Goal: Task Accomplishment & Management: Use online tool/utility

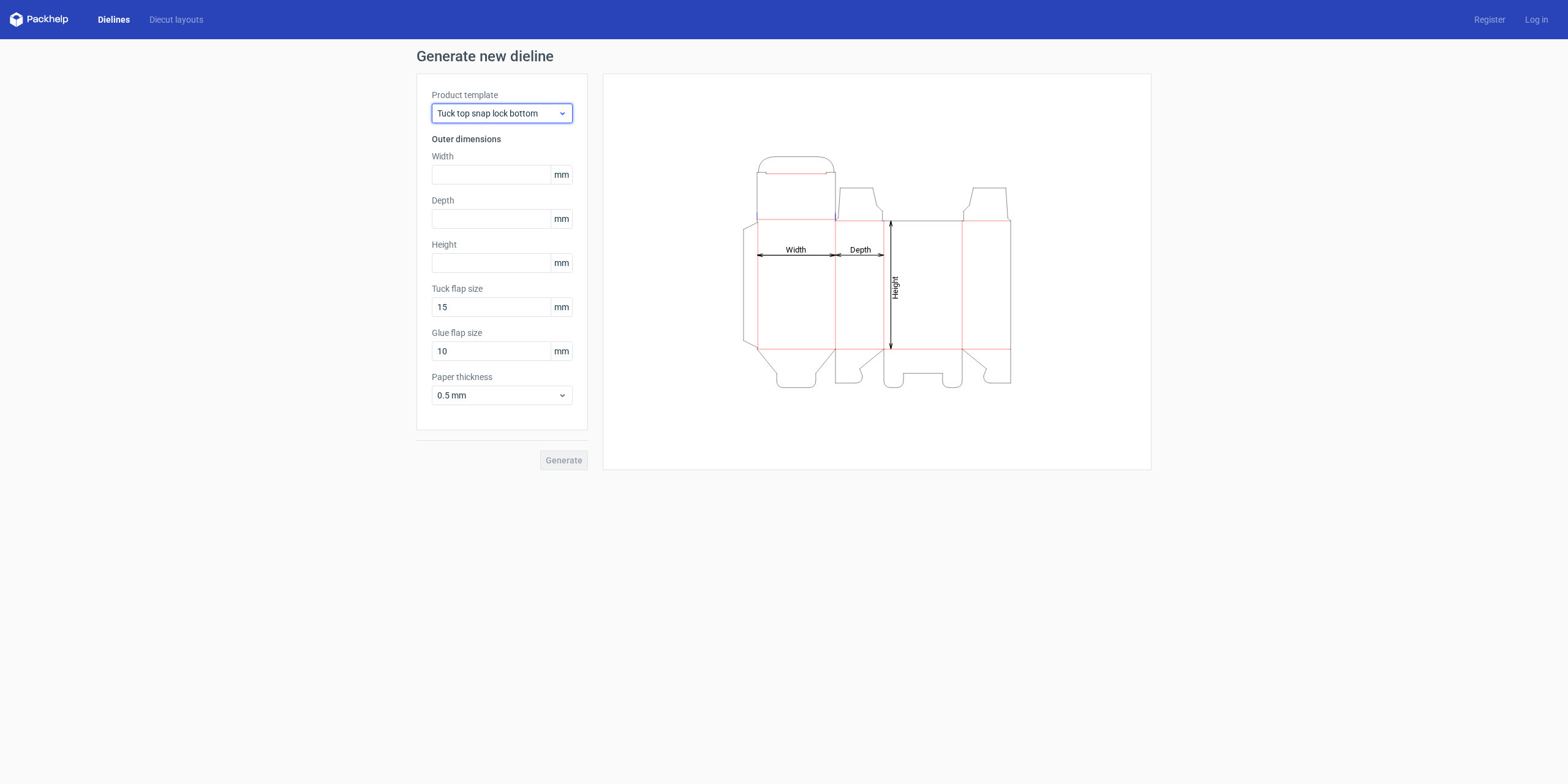
click at [566, 110] on icon at bounding box center [563, 113] width 9 height 10
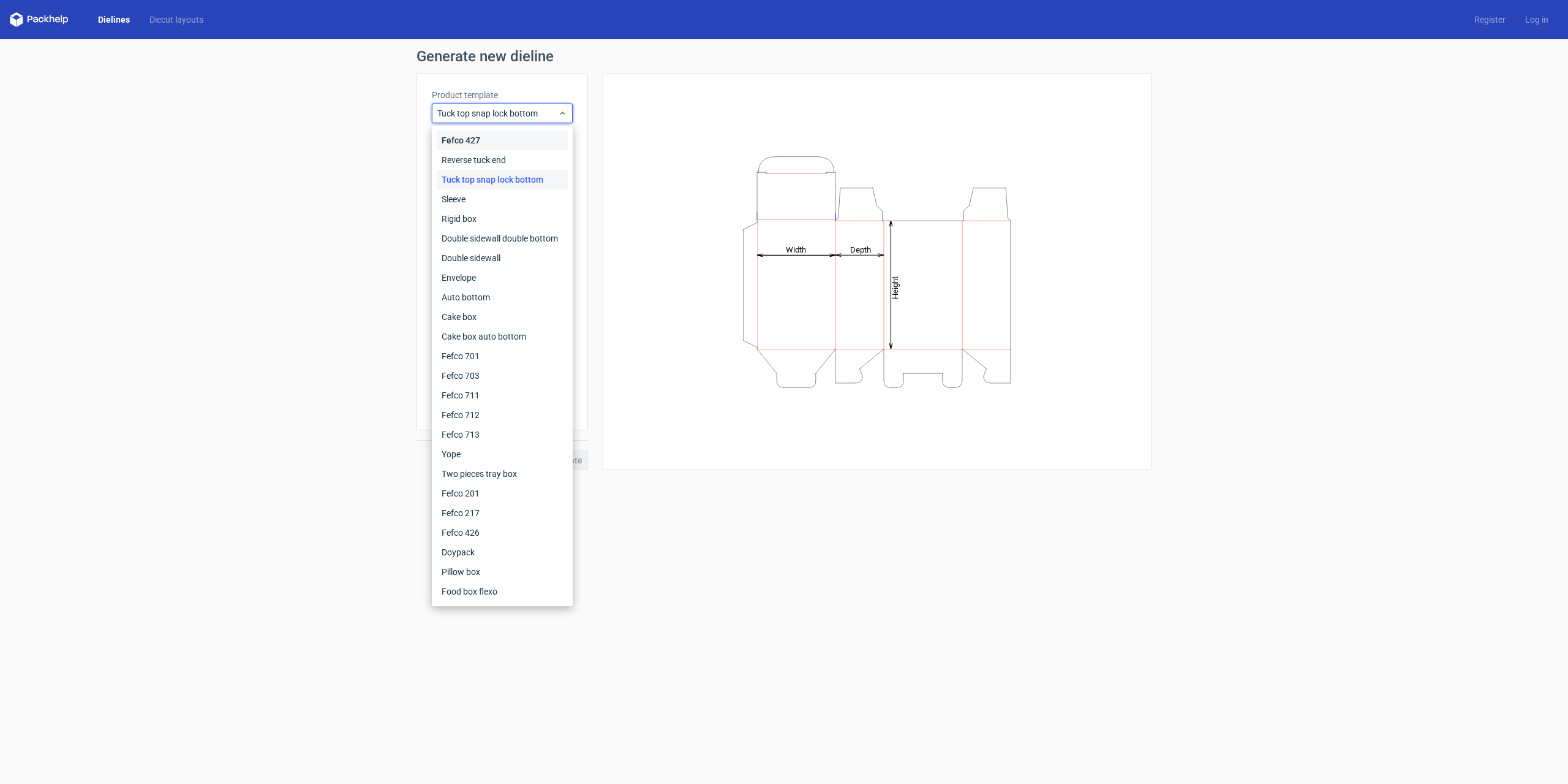
click at [487, 141] on div "Fefco 427" at bounding box center [502, 140] width 131 height 20
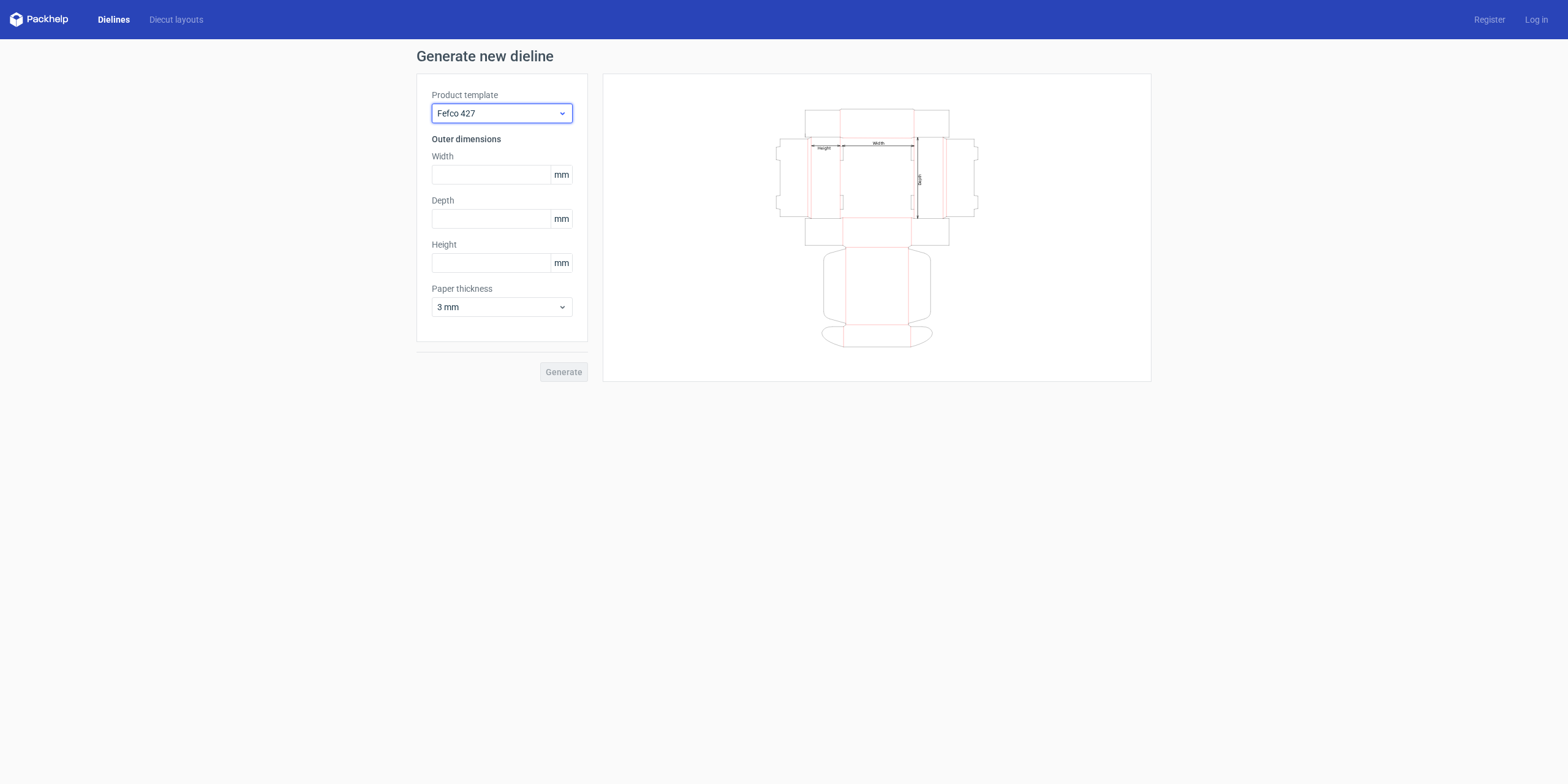
click at [527, 112] on span "Fefco 427" at bounding box center [498, 113] width 121 height 12
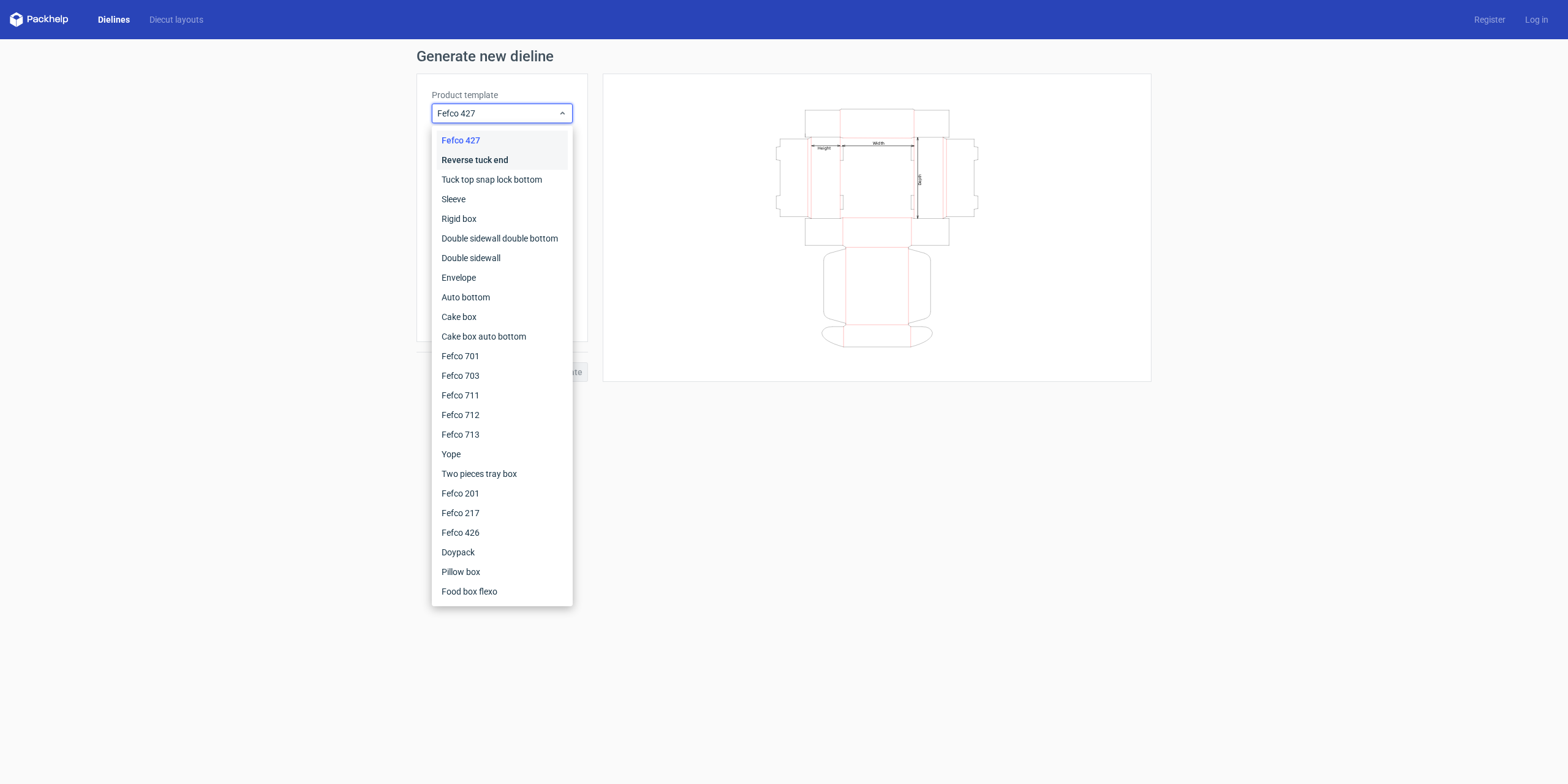
click at [500, 155] on div "Reverse tuck end" at bounding box center [502, 160] width 131 height 20
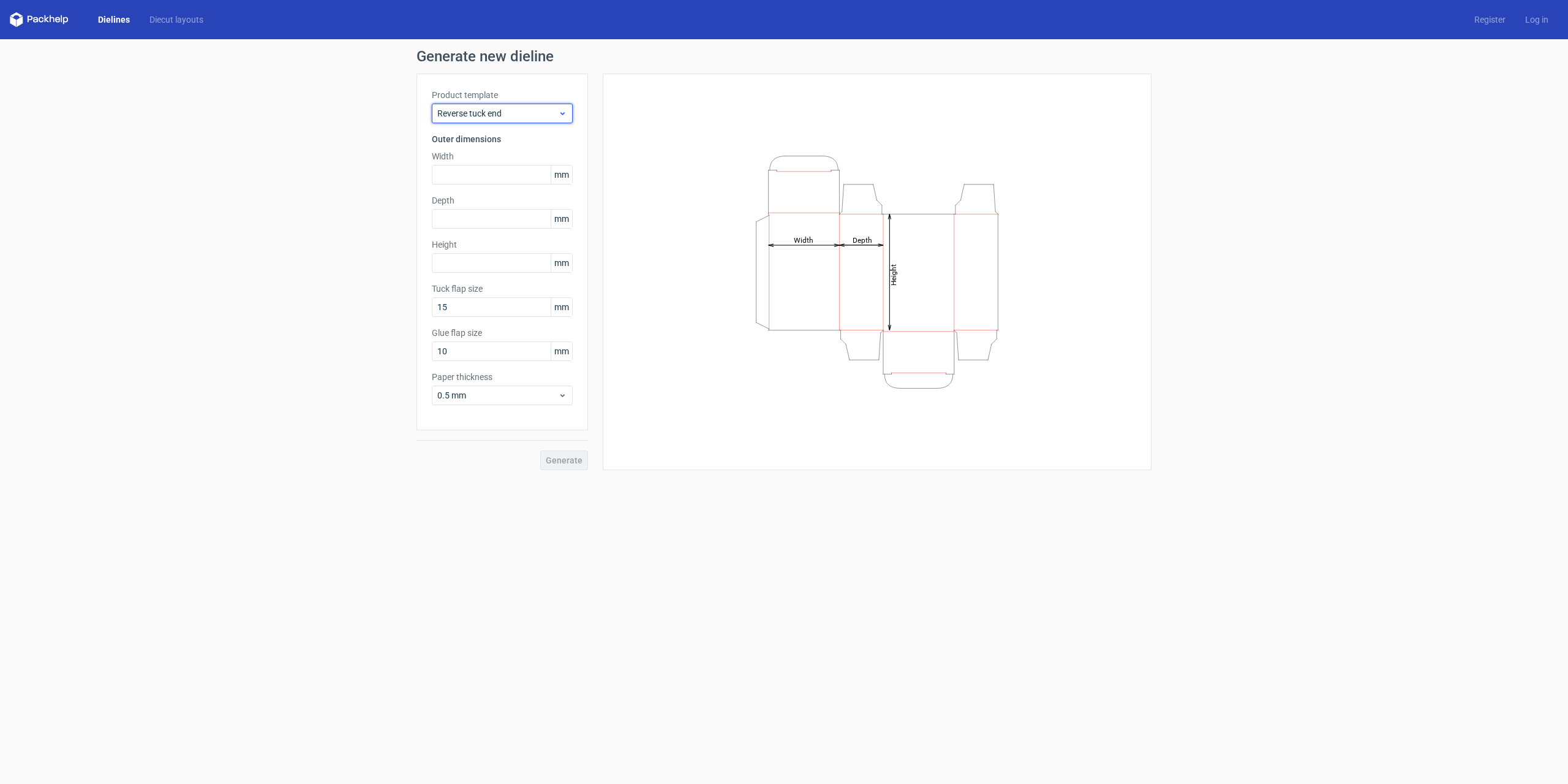
click at [565, 112] on use at bounding box center [563, 114] width 5 height 3
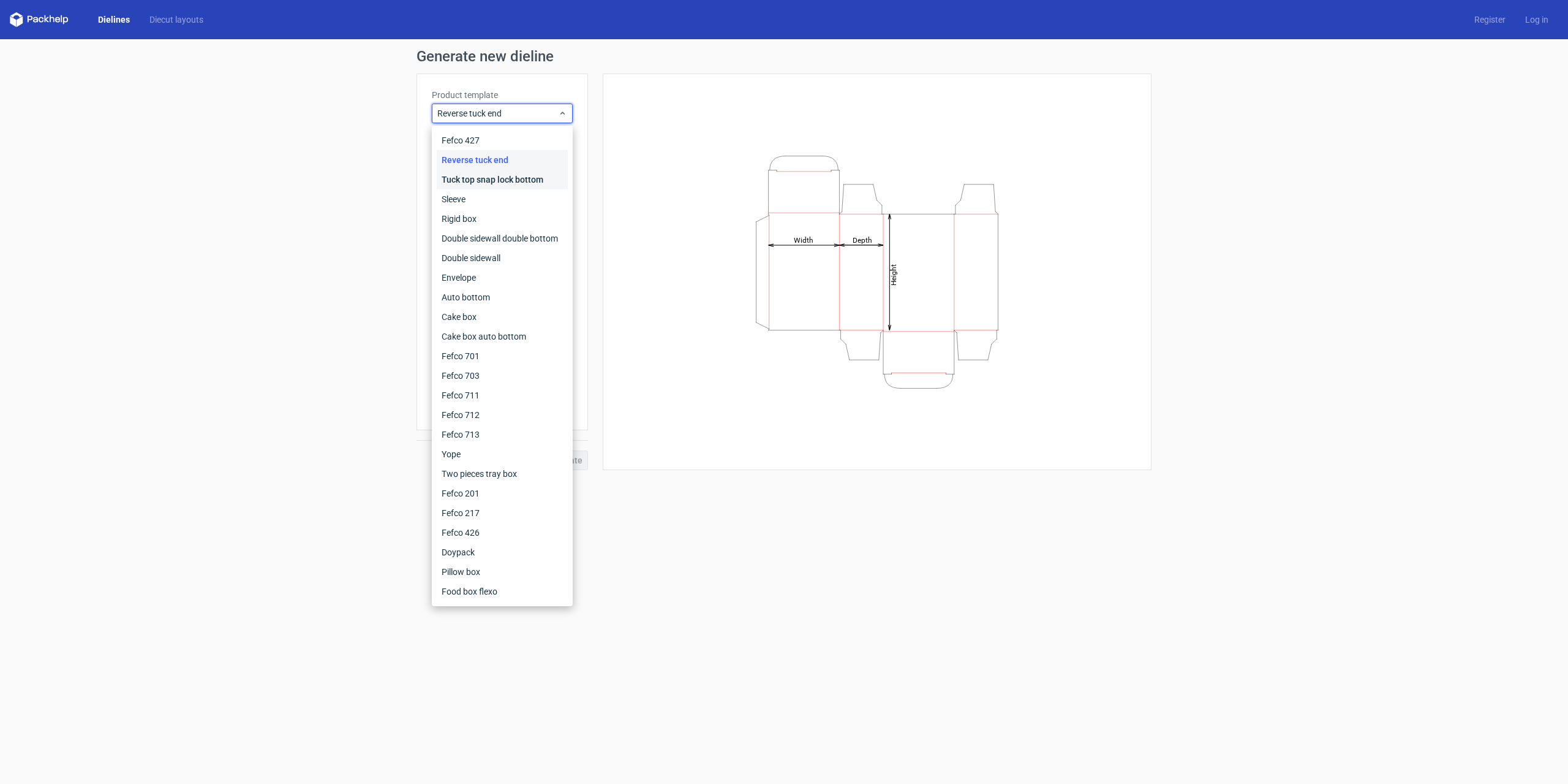
click at [517, 187] on div "Tuck top snap lock bottom" at bounding box center [502, 180] width 131 height 20
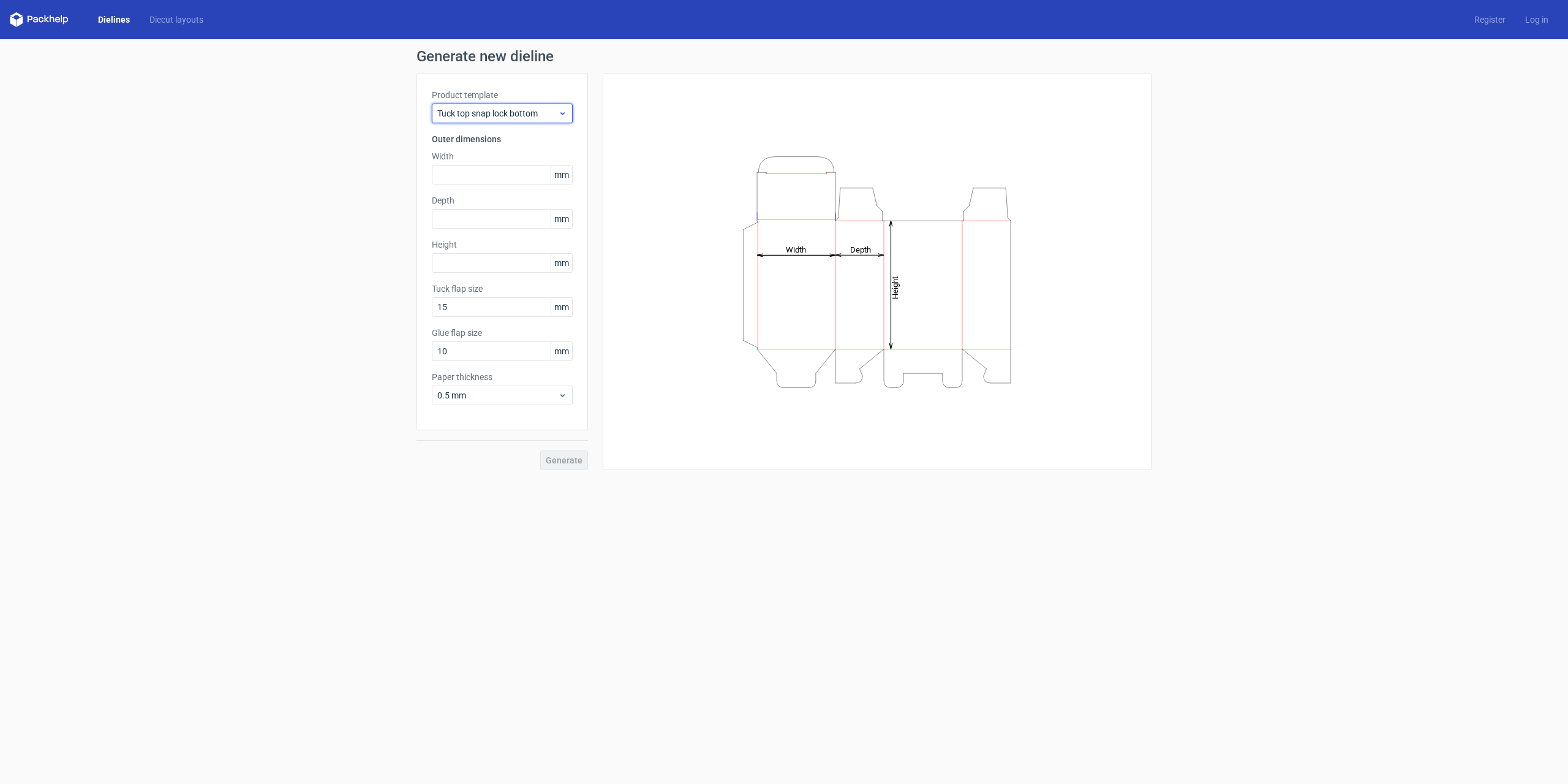
click at [563, 117] on icon at bounding box center [563, 113] width 9 height 10
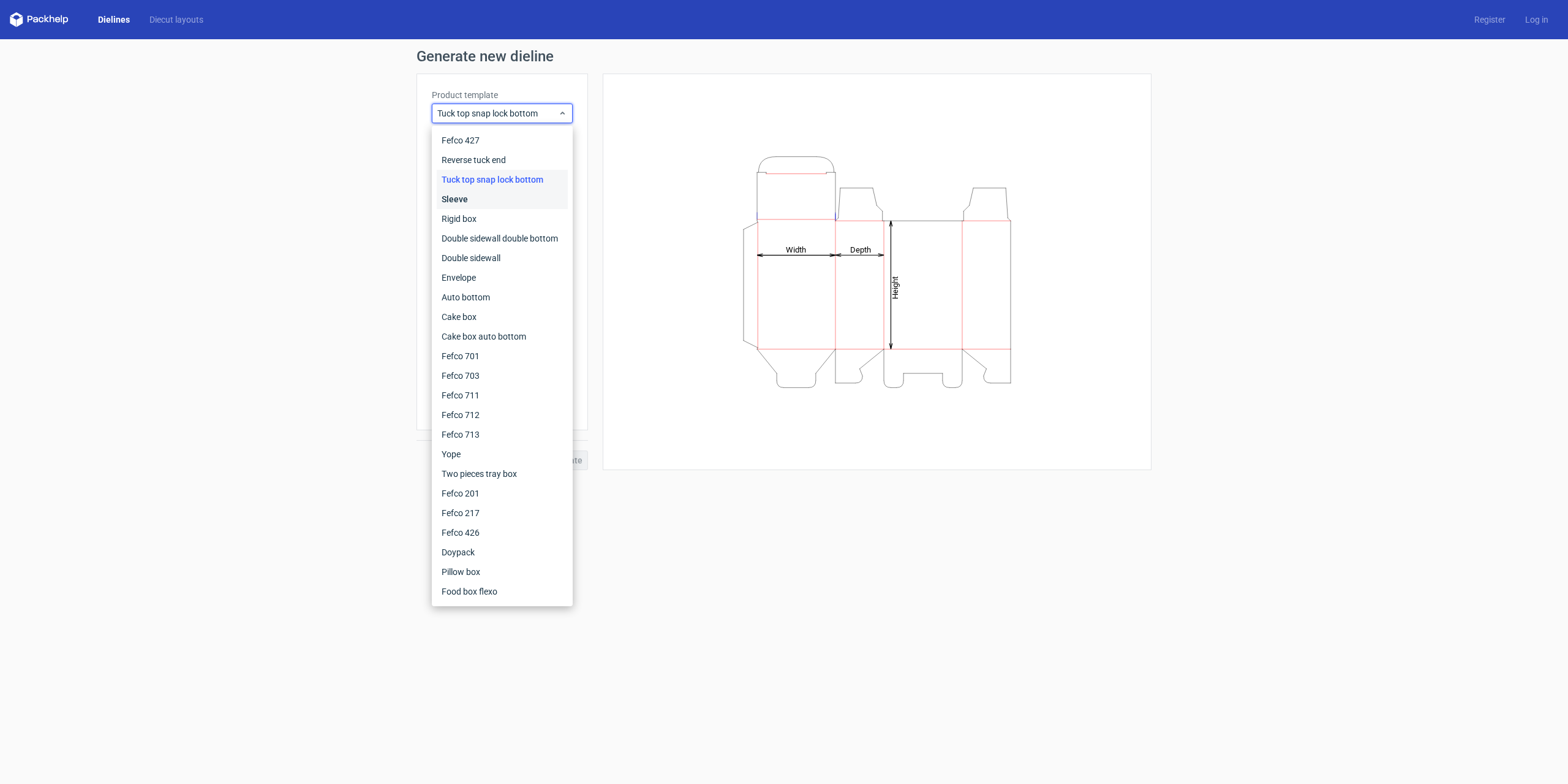
click at [500, 199] on div "Sleeve" at bounding box center [502, 199] width 131 height 20
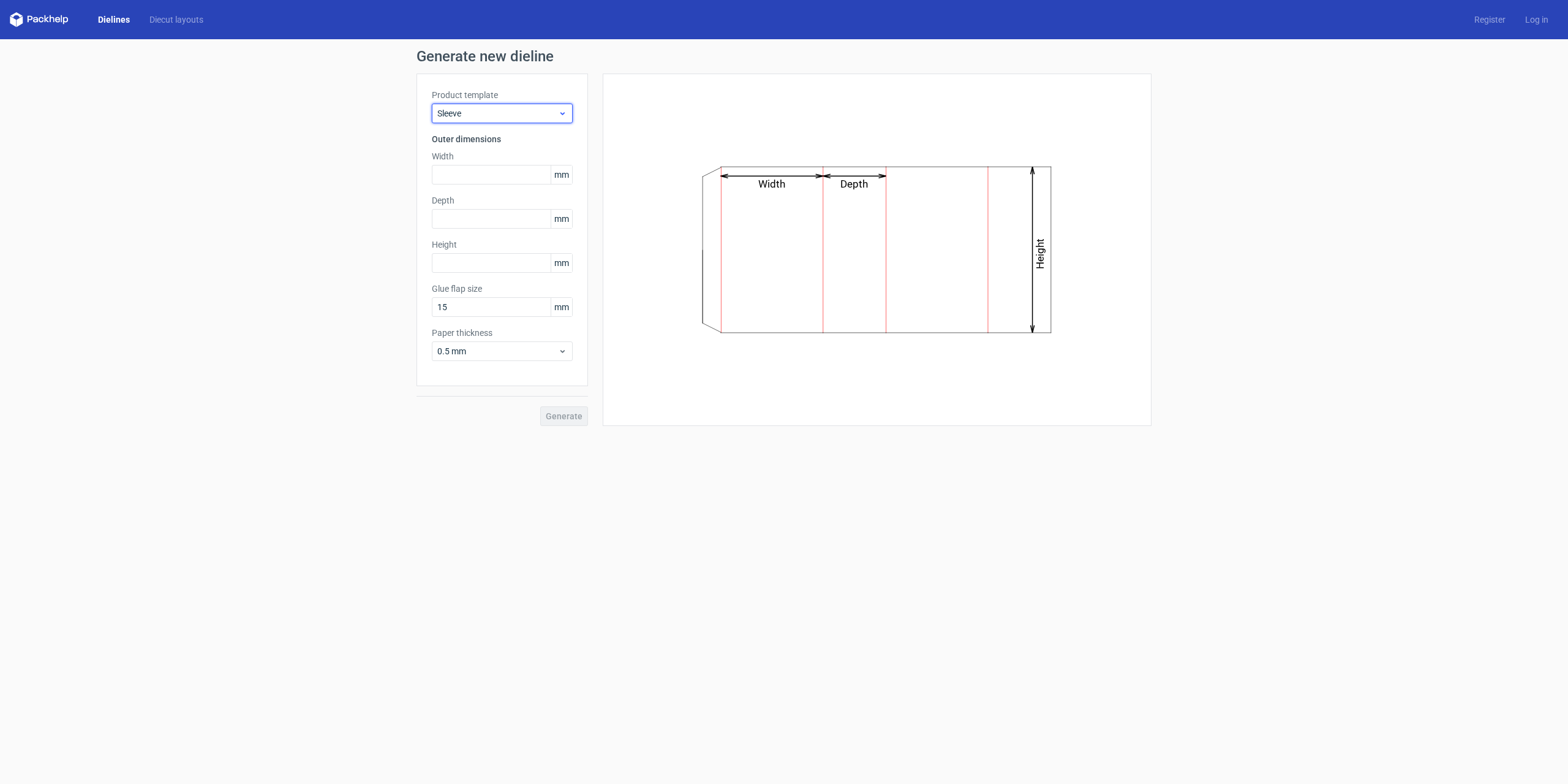
click at [561, 114] on icon at bounding box center [563, 113] width 9 height 10
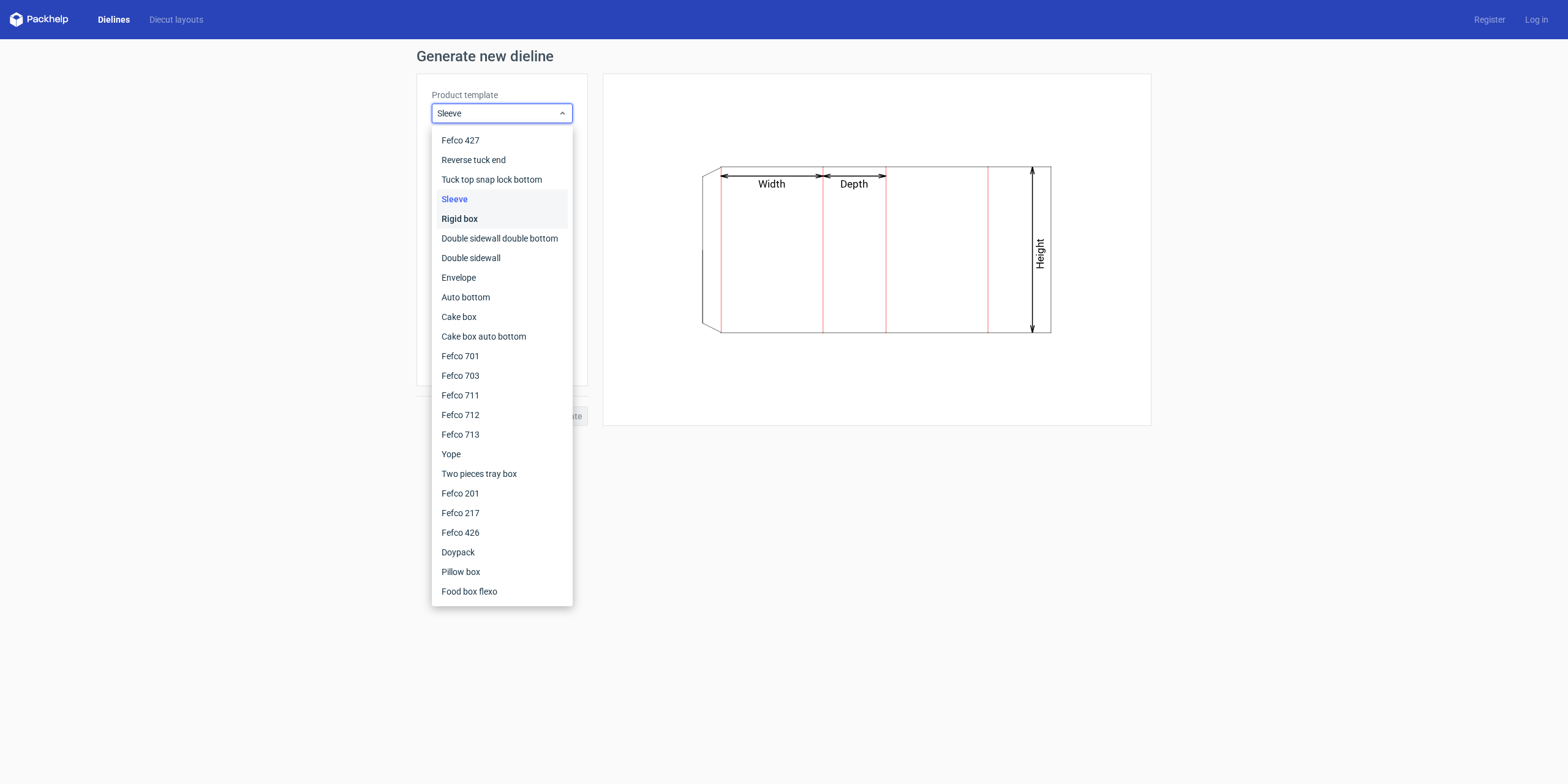
click at [499, 211] on div "Rigid box" at bounding box center [502, 219] width 131 height 20
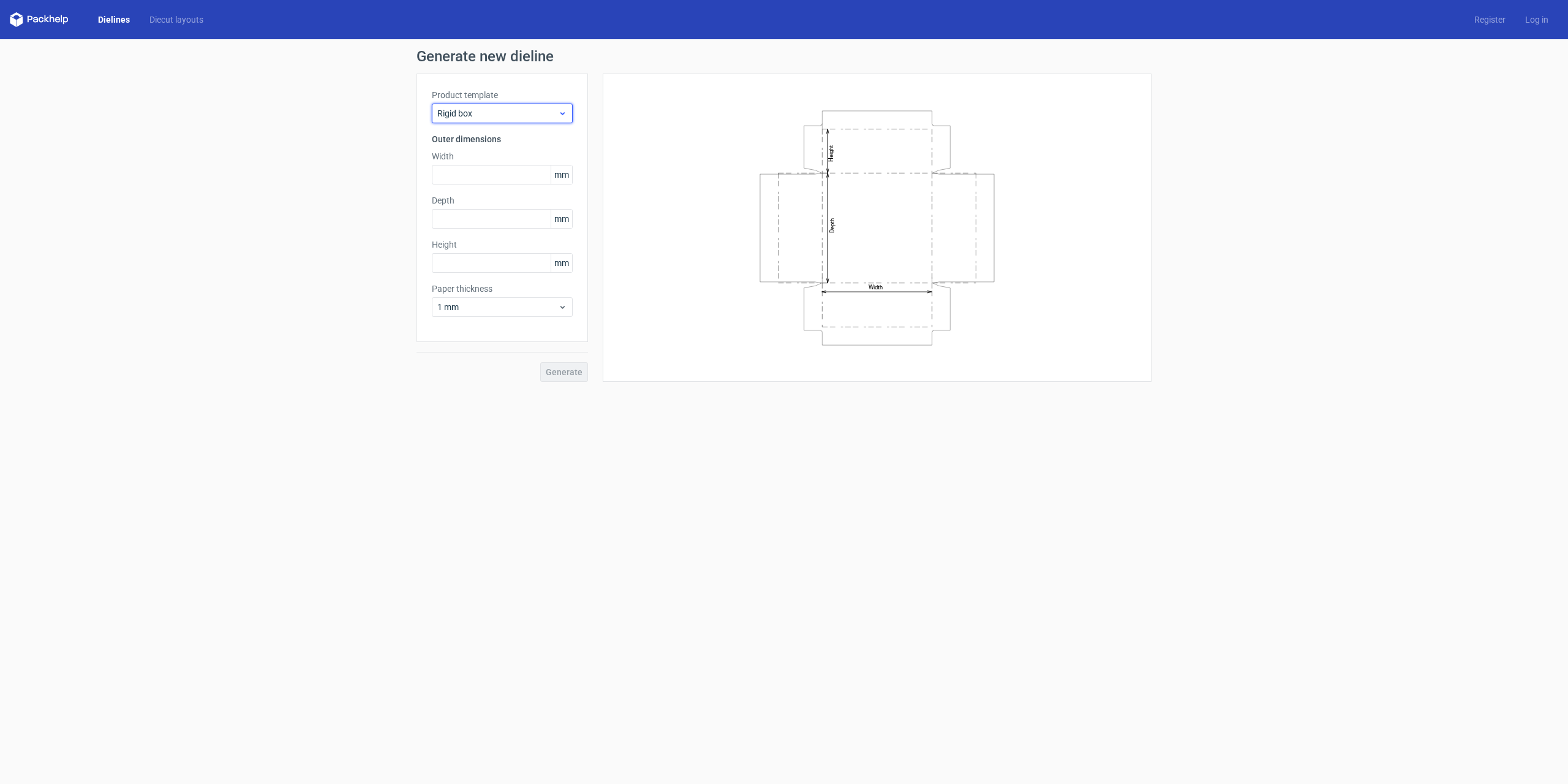
click at [566, 114] on icon at bounding box center [563, 113] width 9 height 10
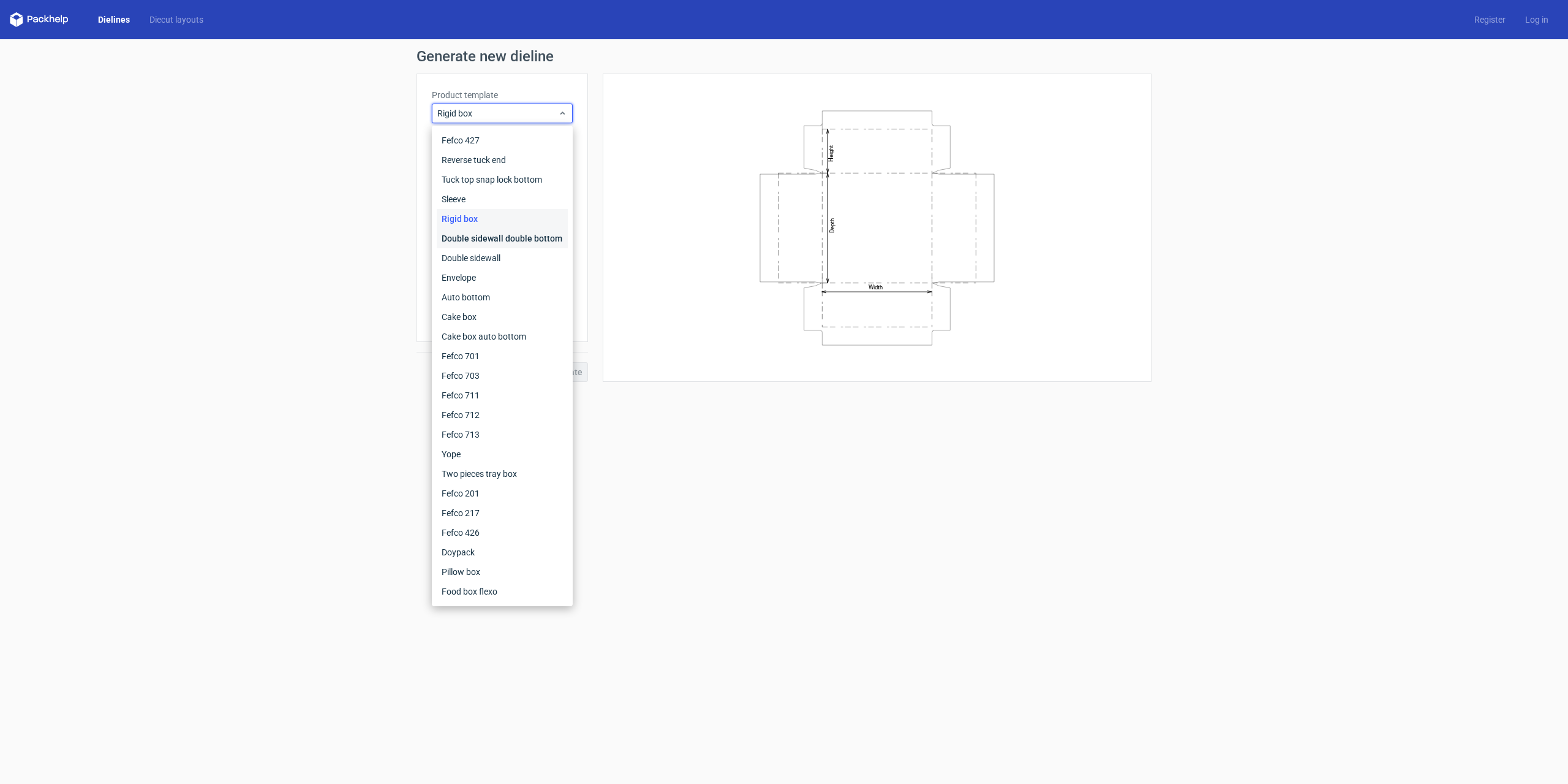
click at [499, 233] on div "Double sidewall double bottom" at bounding box center [502, 239] width 131 height 20
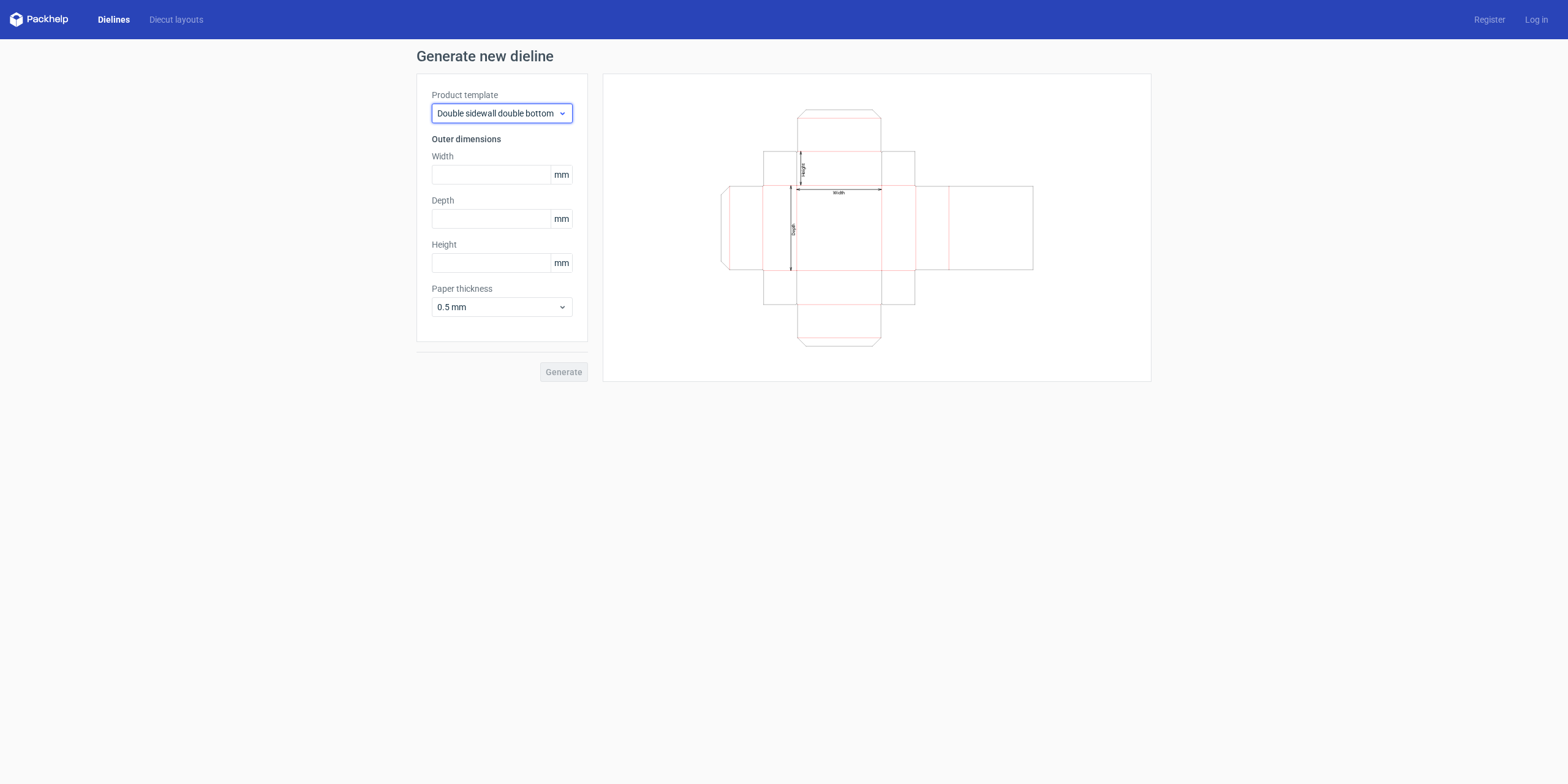
click at [561, 110] on icon at bounding box center [563, 113] width 9 height 10
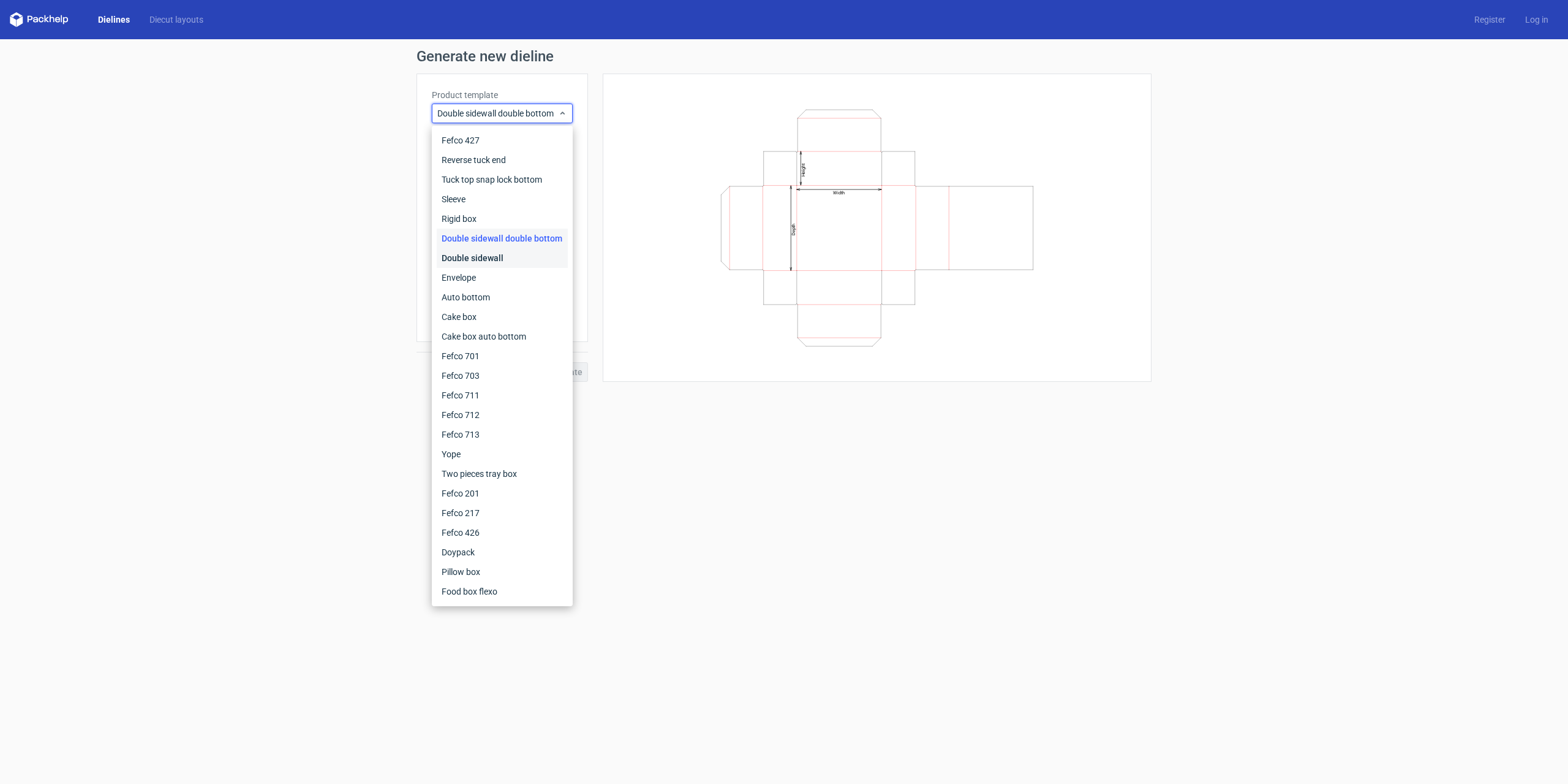
click at [496, 257] on div "Double sidewall" at bounding box center [502, 258] width 131 height 20
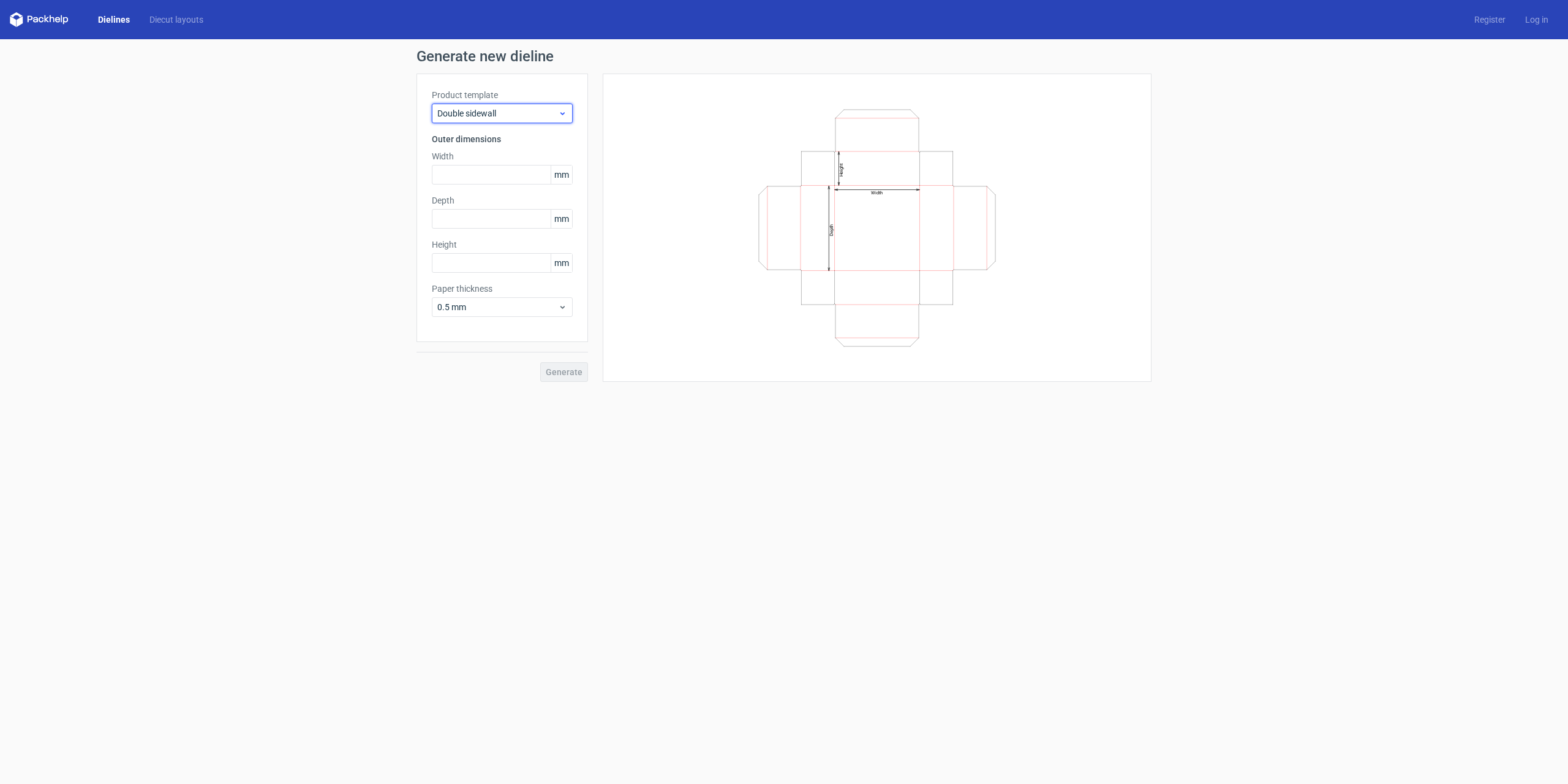
click at [559, 116] on icon at bounding box center [563, 113] width 9 height 10
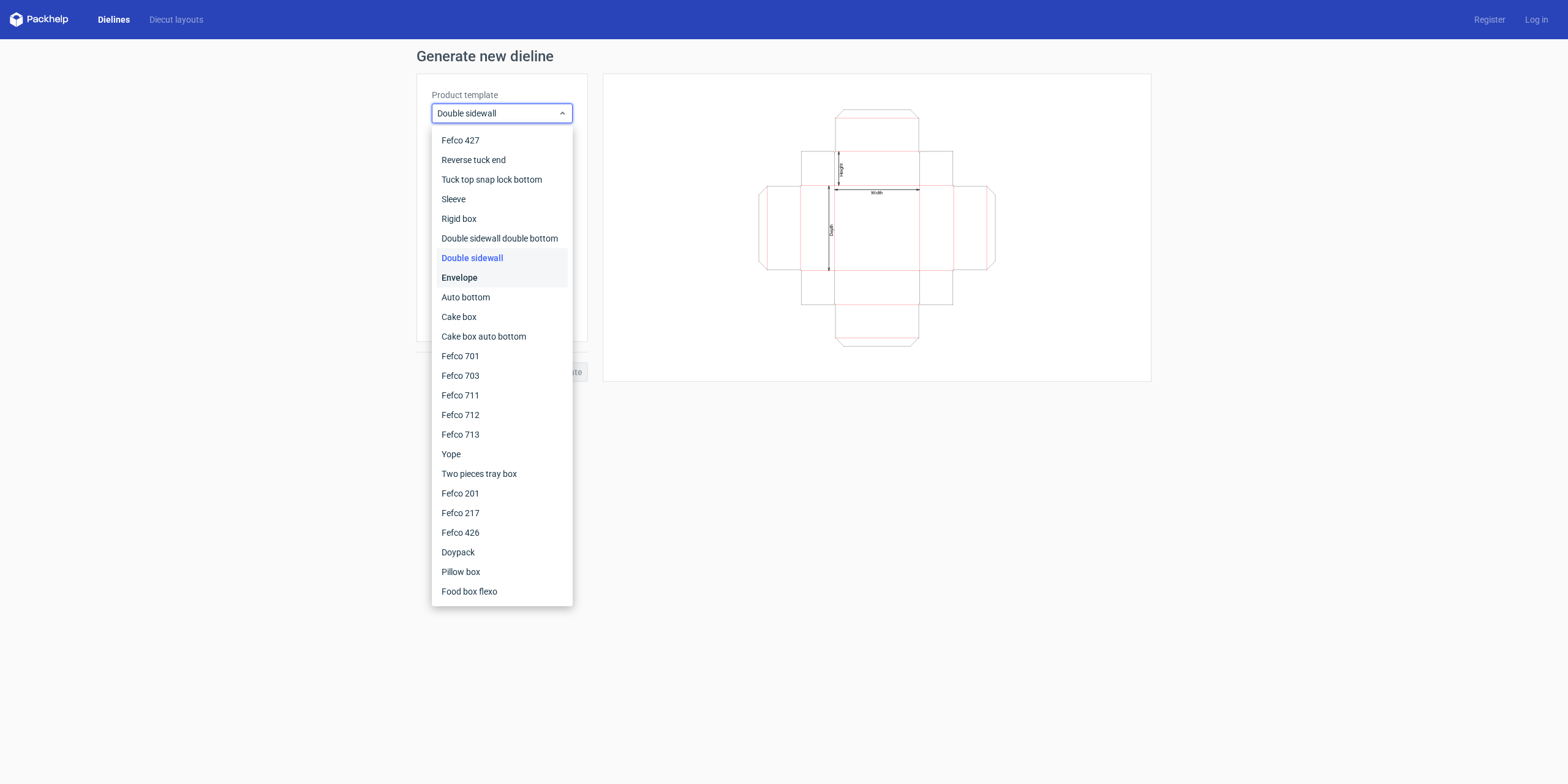
click at [502, 276] on div "Envelope" at bounding box center [502, 278] width 131 height 20
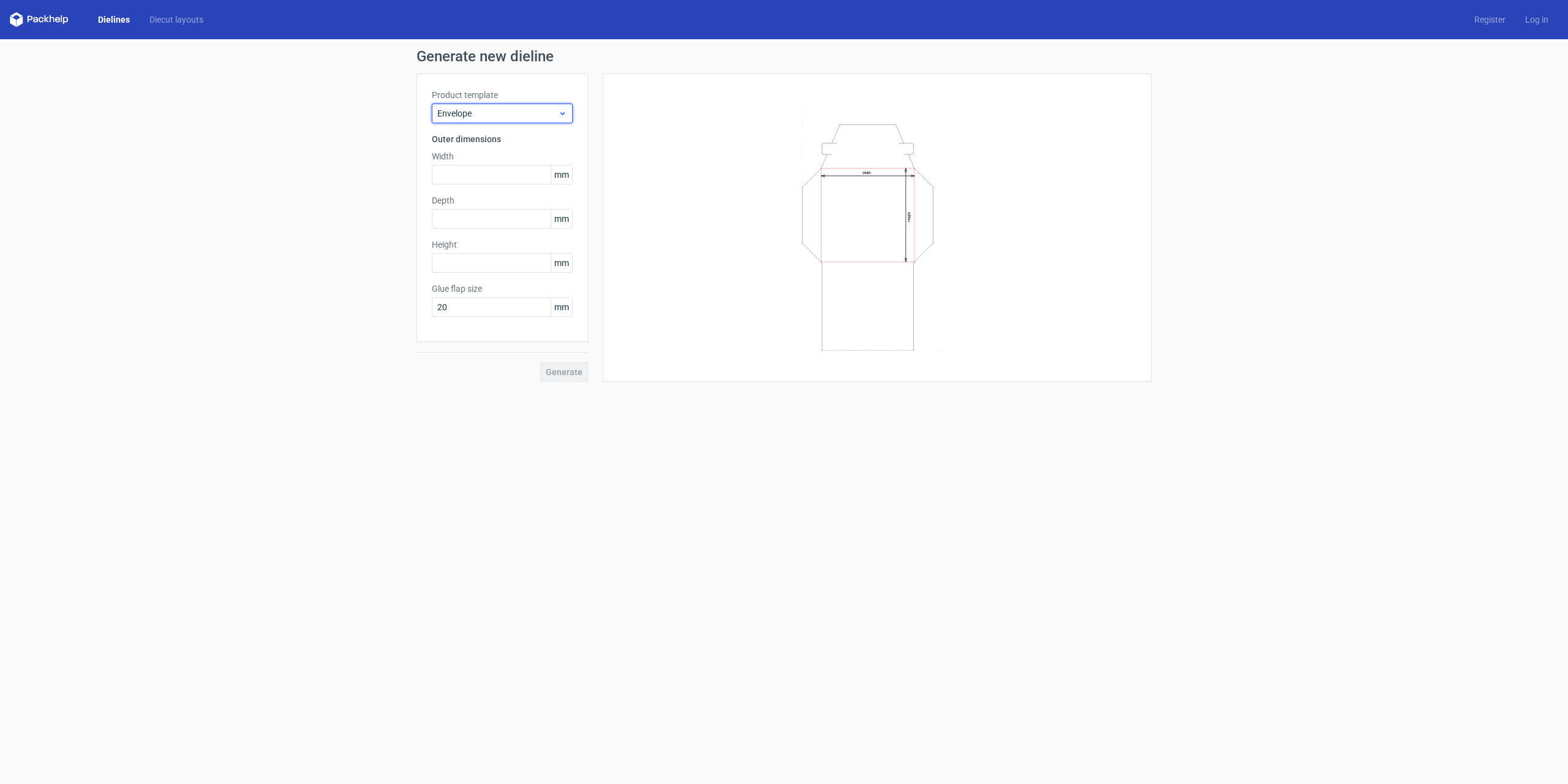
click at [569, 112] on div "Envelope" at bounding box center [502, 113] width 141 height 20
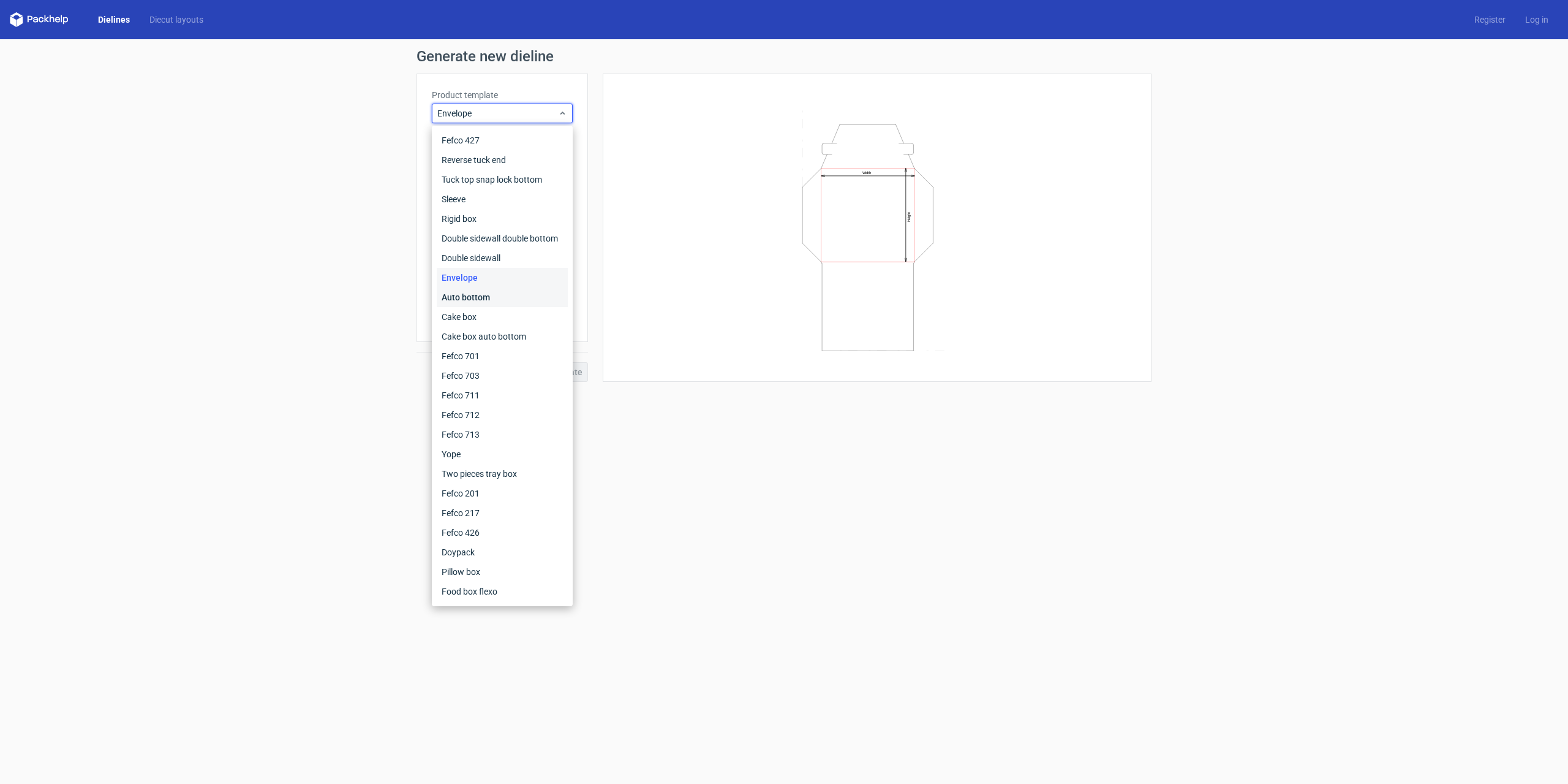
click at [484, 297] on div "Auto bottom" at bounding box center [502, 297] width 131 height 20
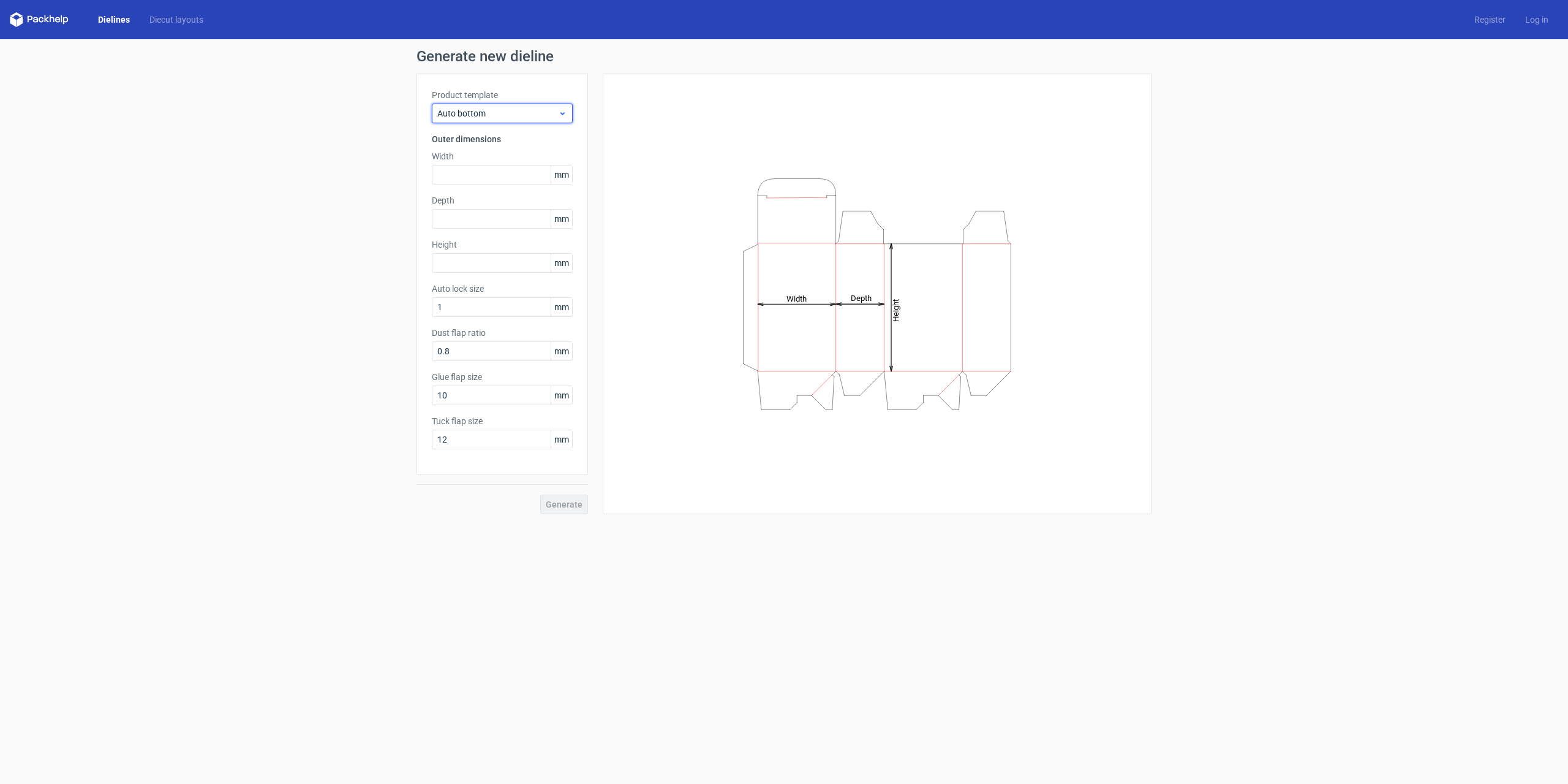
click at [564, 112] on icon at bounding box center [563, 113] width 9 height 10
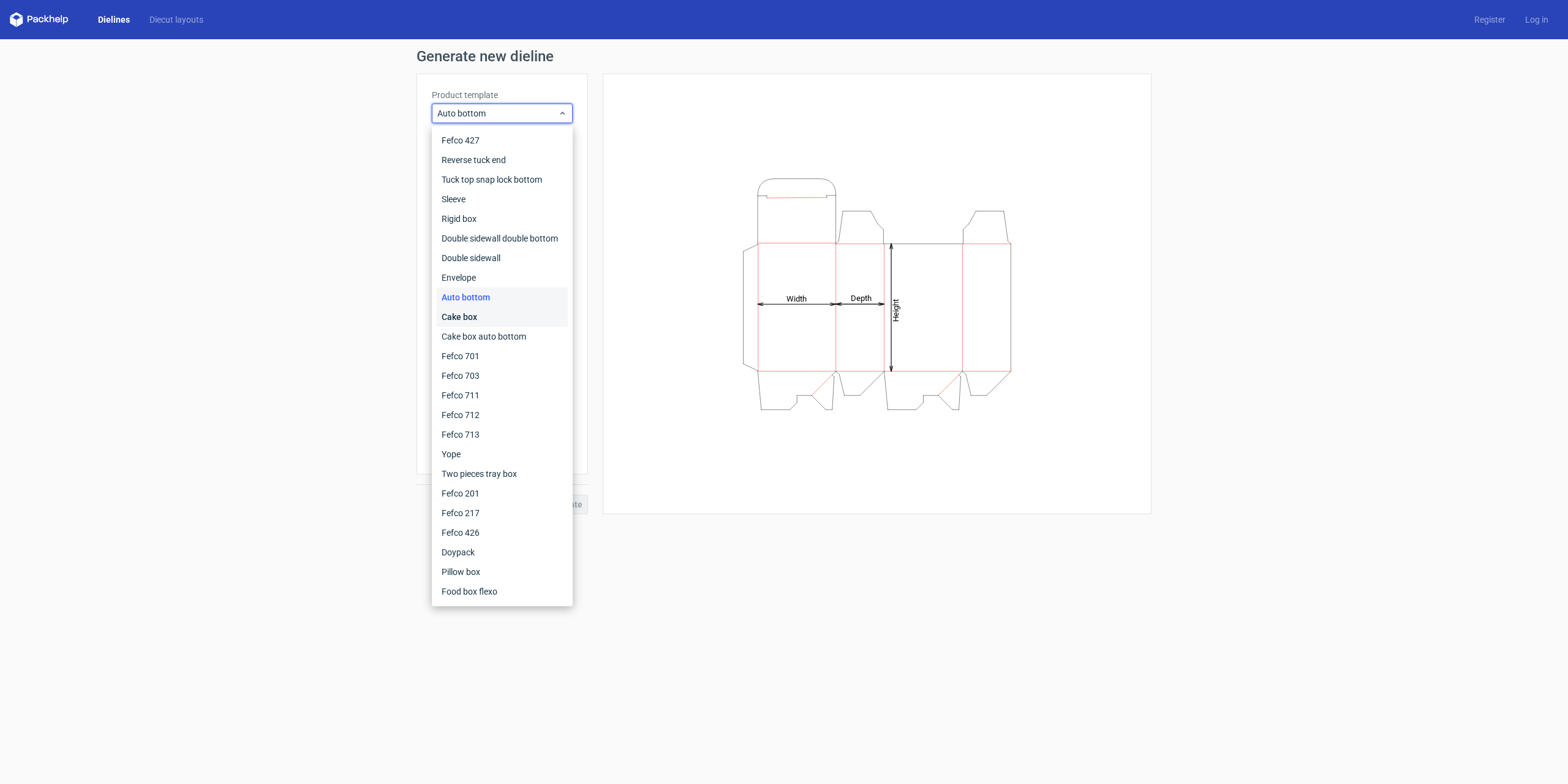
click at [496, 321] on div "Cake box" at bounding box center [502, 317] width 131 height 20
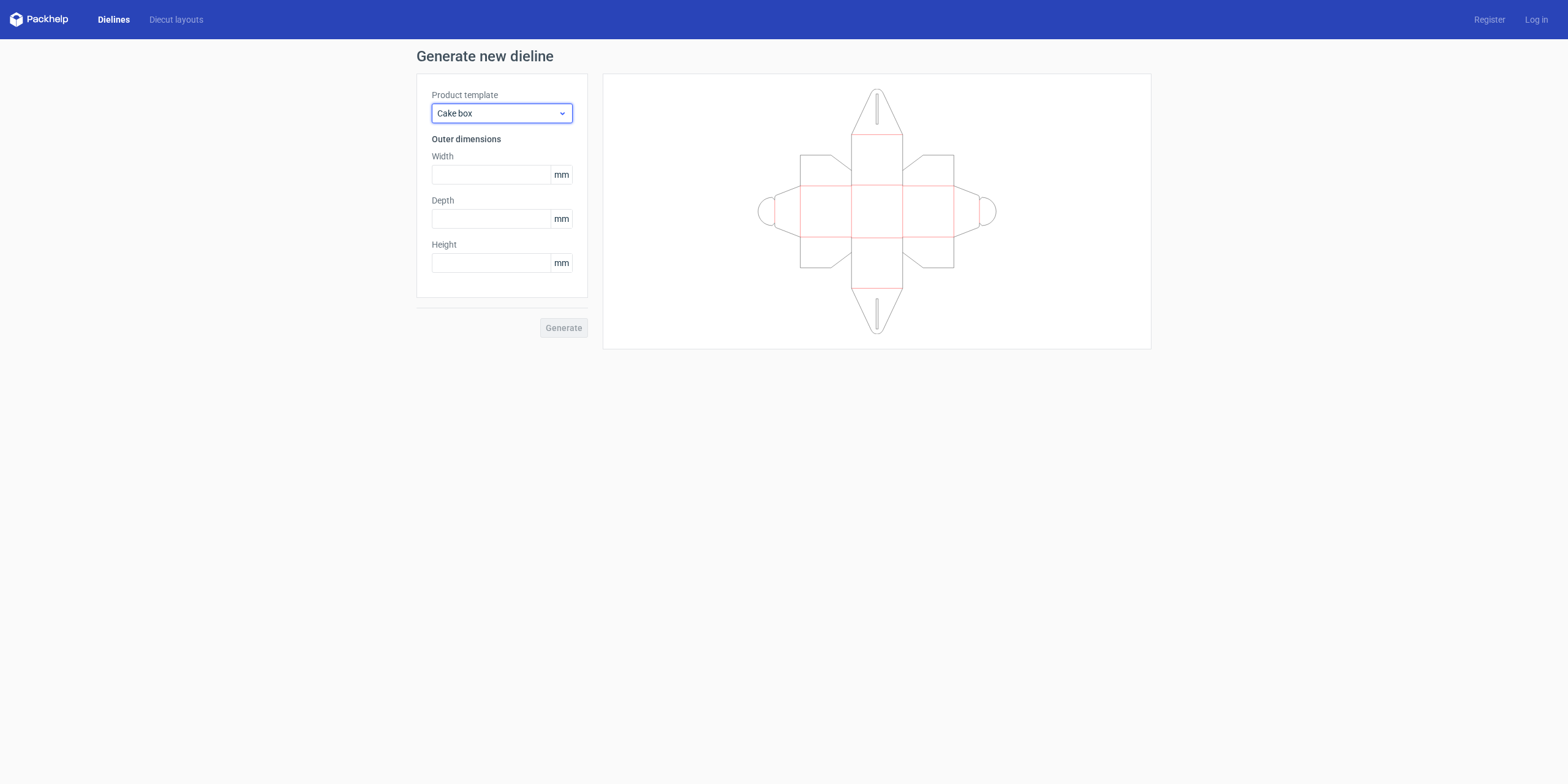
click at [557, 116] on span "Cake box" at bounding box center [498, 113] width 121 height 12
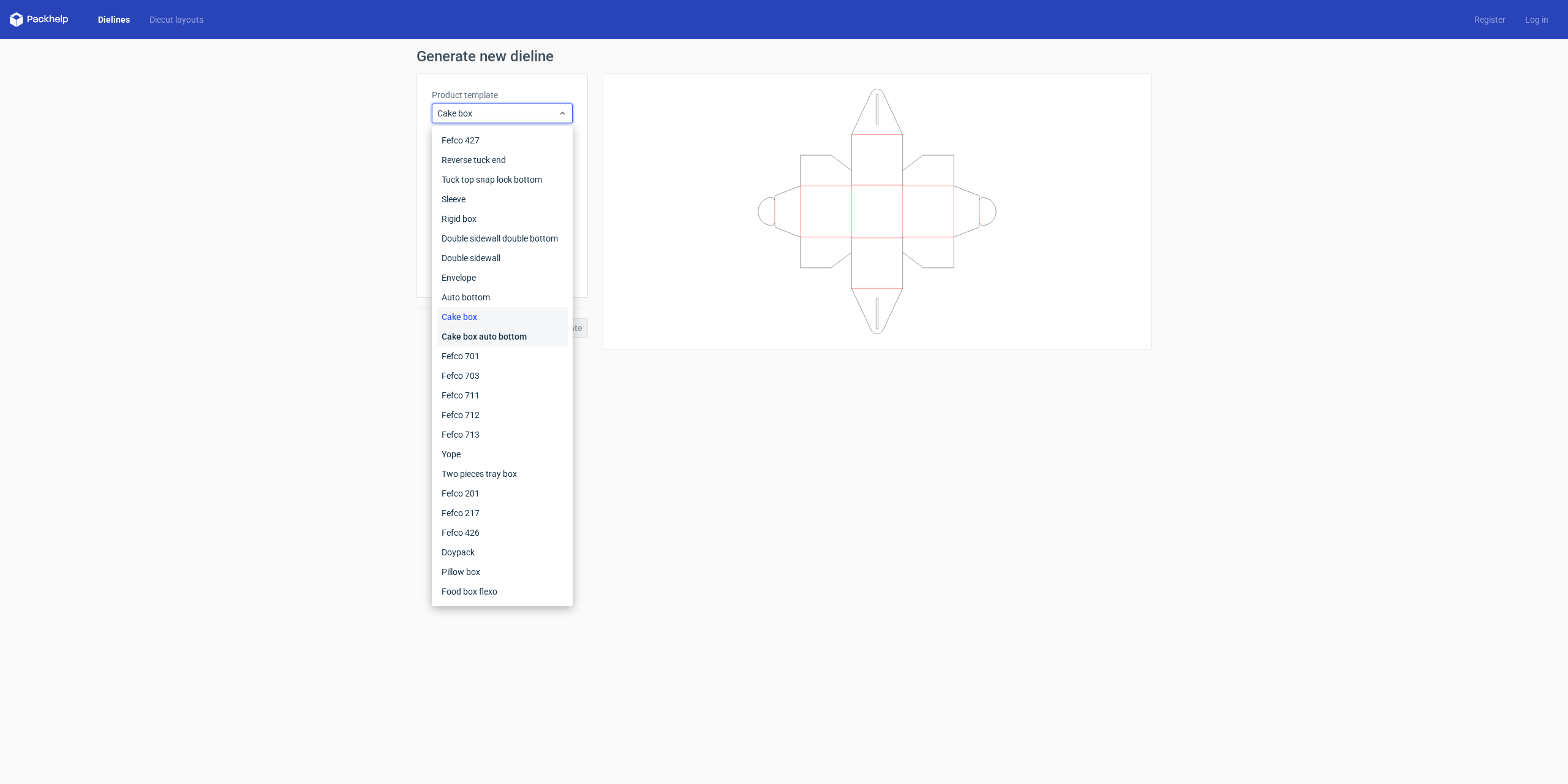
click at [485, 337] on div "Cake box auto bottom" at bounding box center [502, 337] width 131 height 20
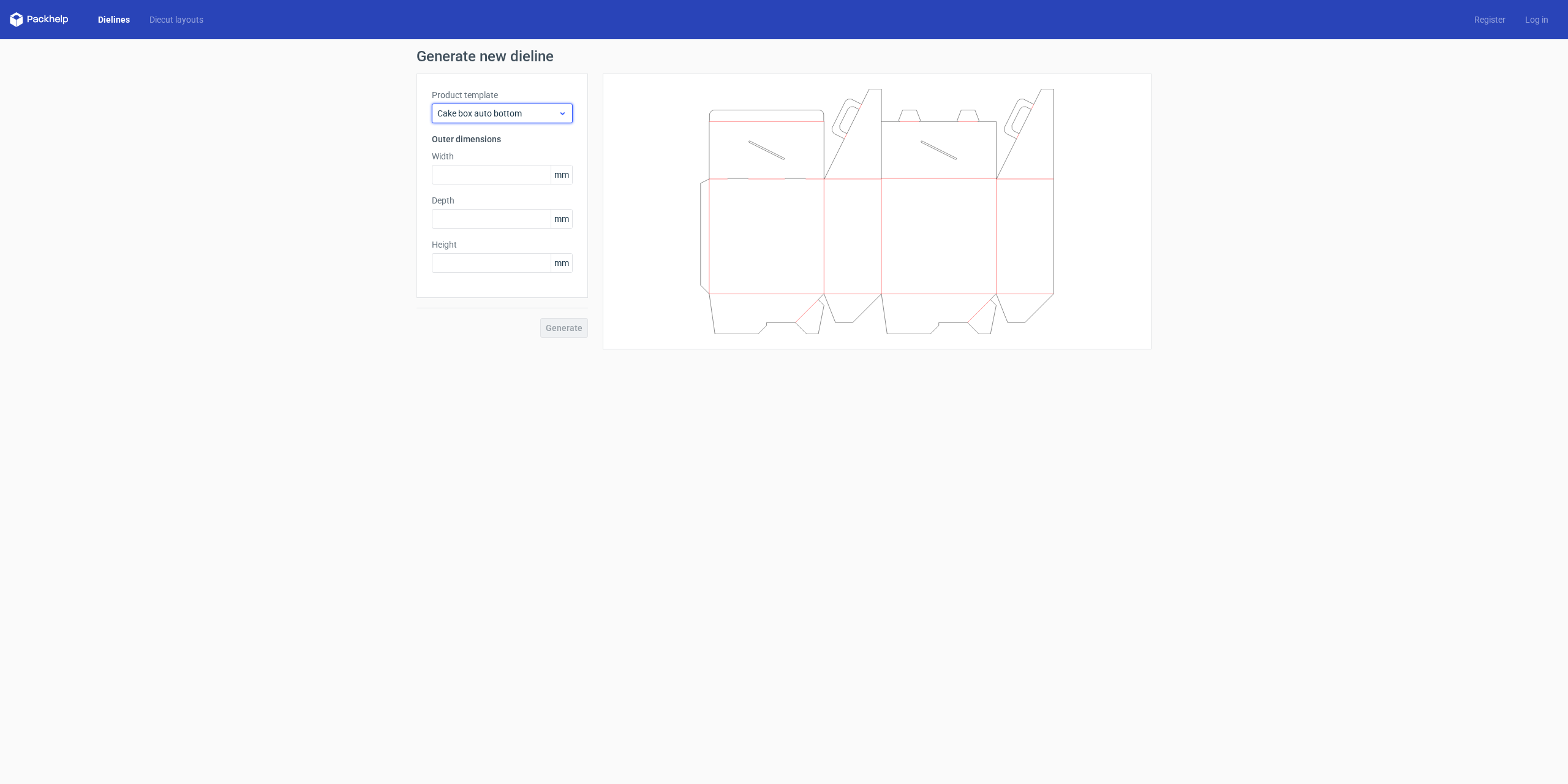
click at [561, 111] on icon at bounding box center [563, 113] width 9 height 10
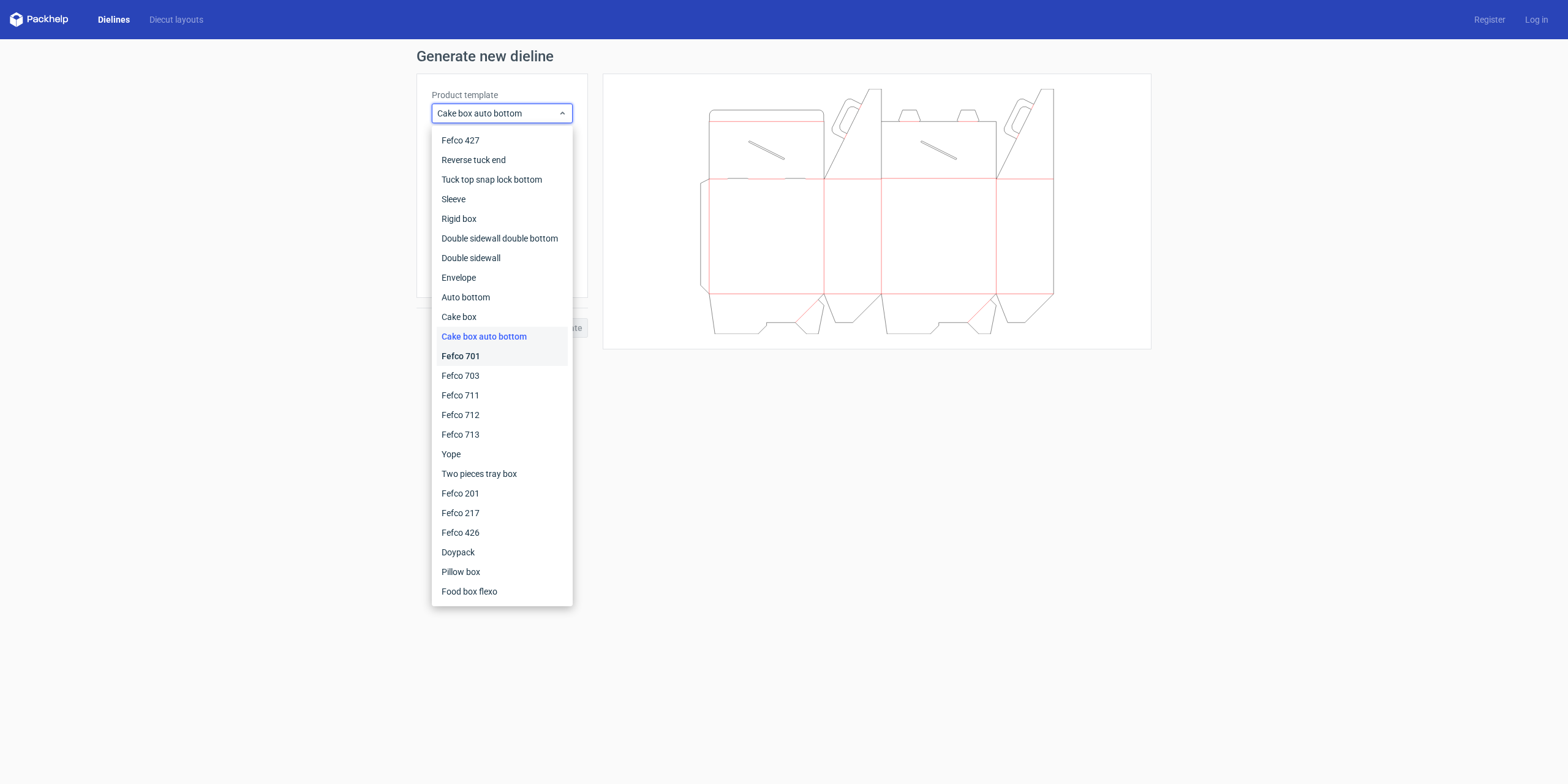
click at [469, 356] on div "Fefco 701" at bounding box center [502, 356] width 131 height 20
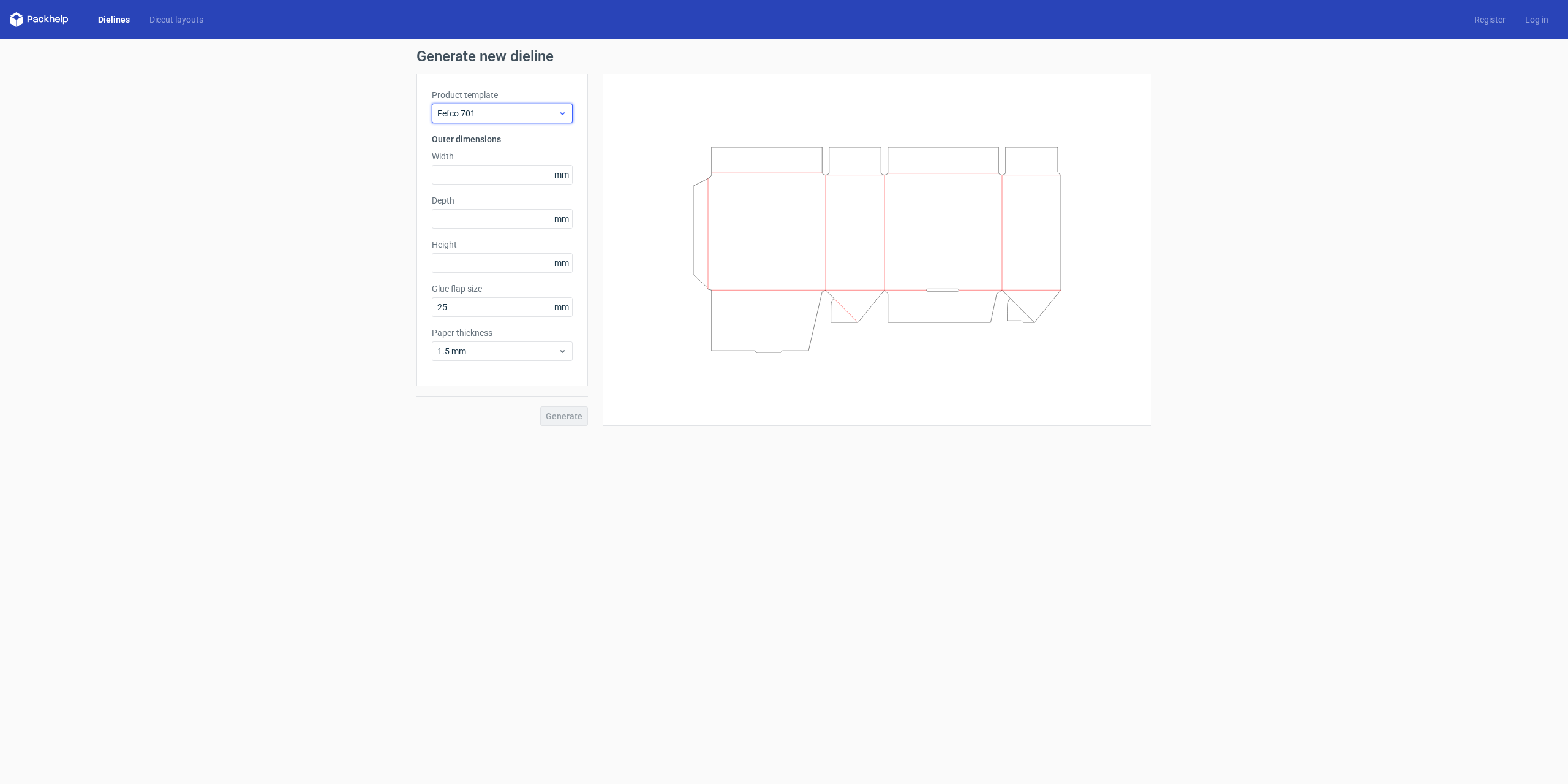
click at [565, 110] on icon at bounding box center [563, 113] width 9 height 10
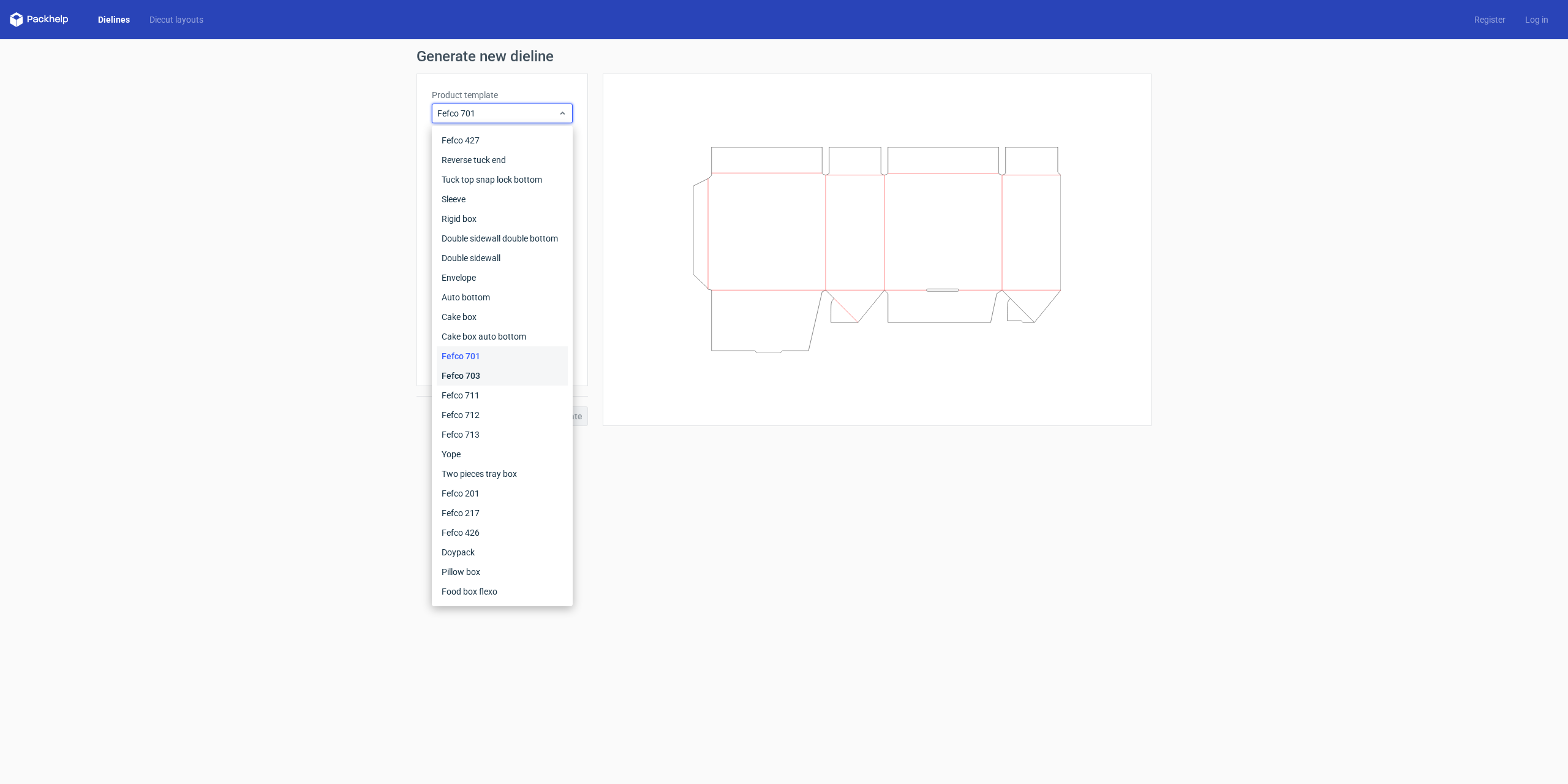
click at [484, 369] on div "Fefco 703" at bounding box center [502, 376] width 131 height 20
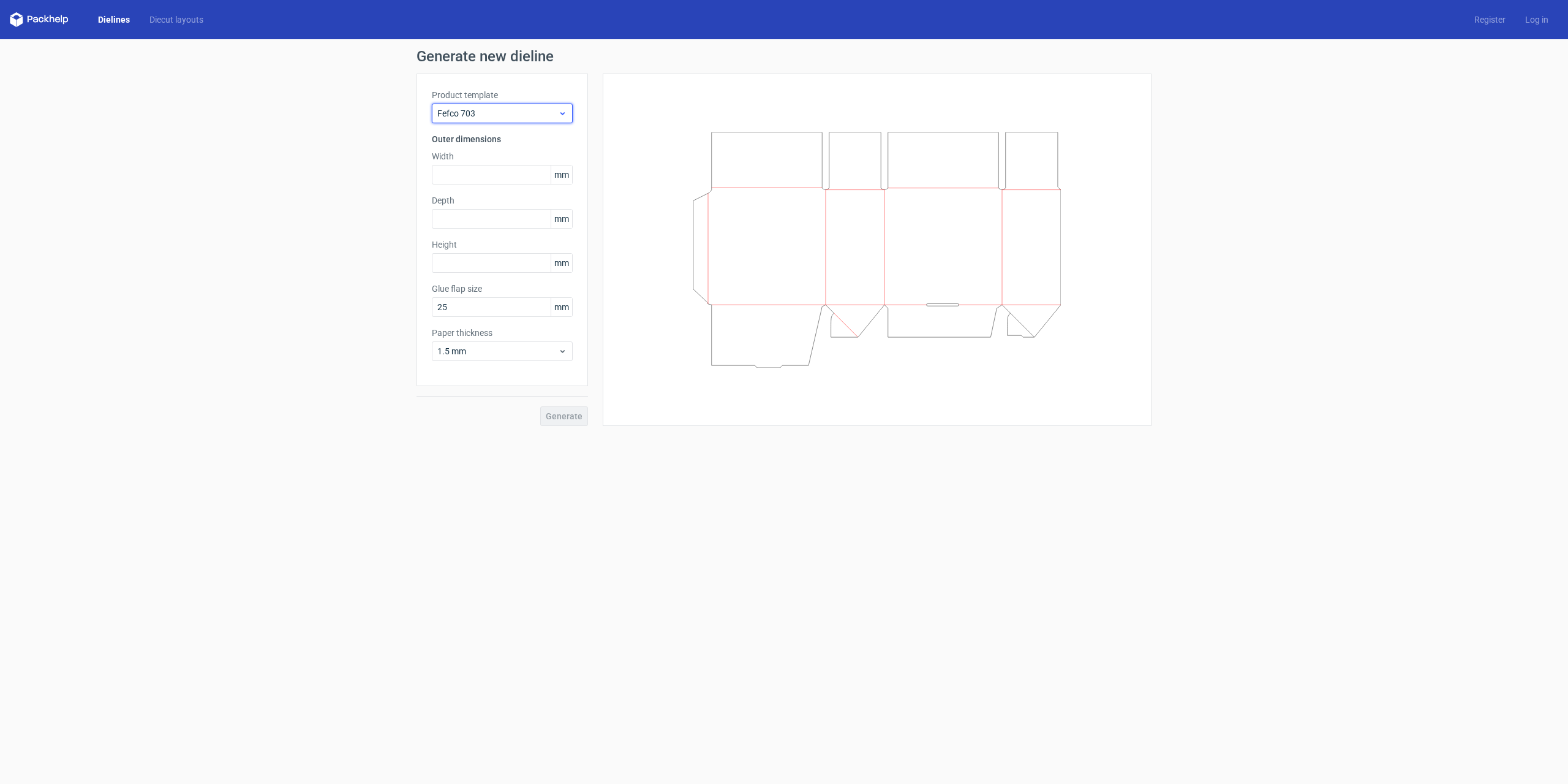
click at [562, 113] on icon at bounding box center [563, 113] width 9 height 10
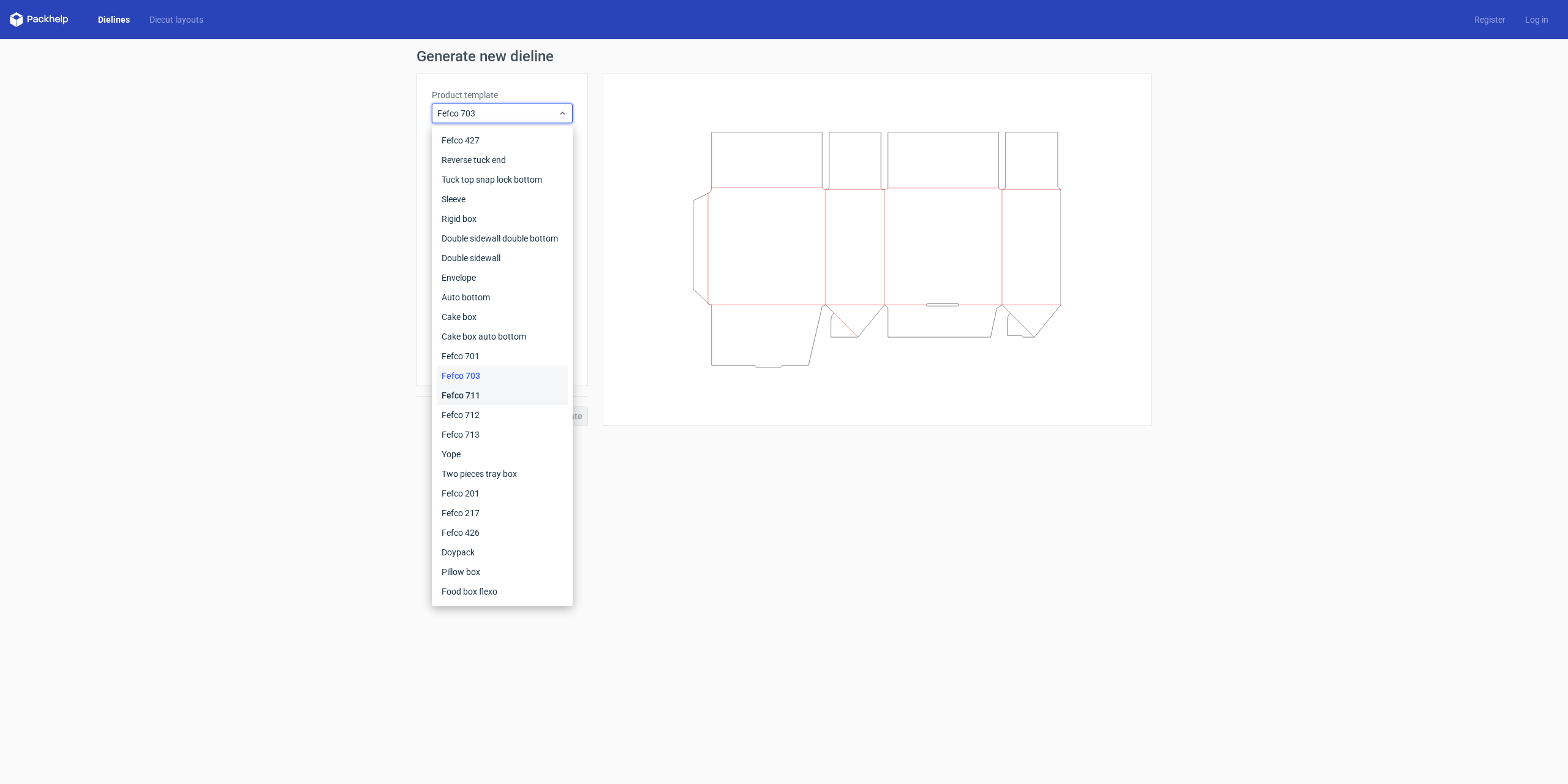
click at [474, 395] on div "Fefco 711" at bounding box center [502, 395] width 131 height 20
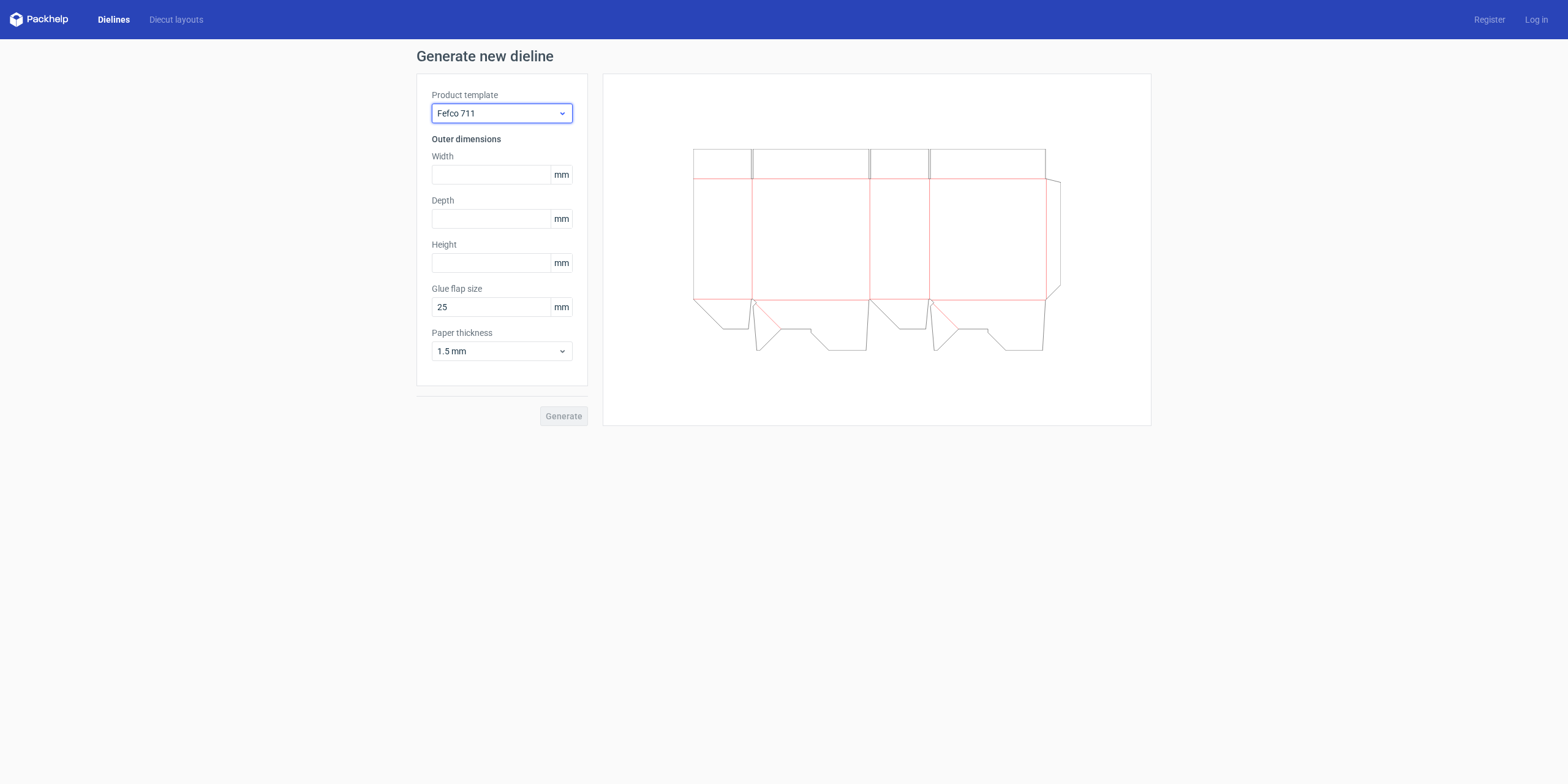
click at [558, 109] on span "Fefco 711" at bounding box center [498, 113] width 121 height 12
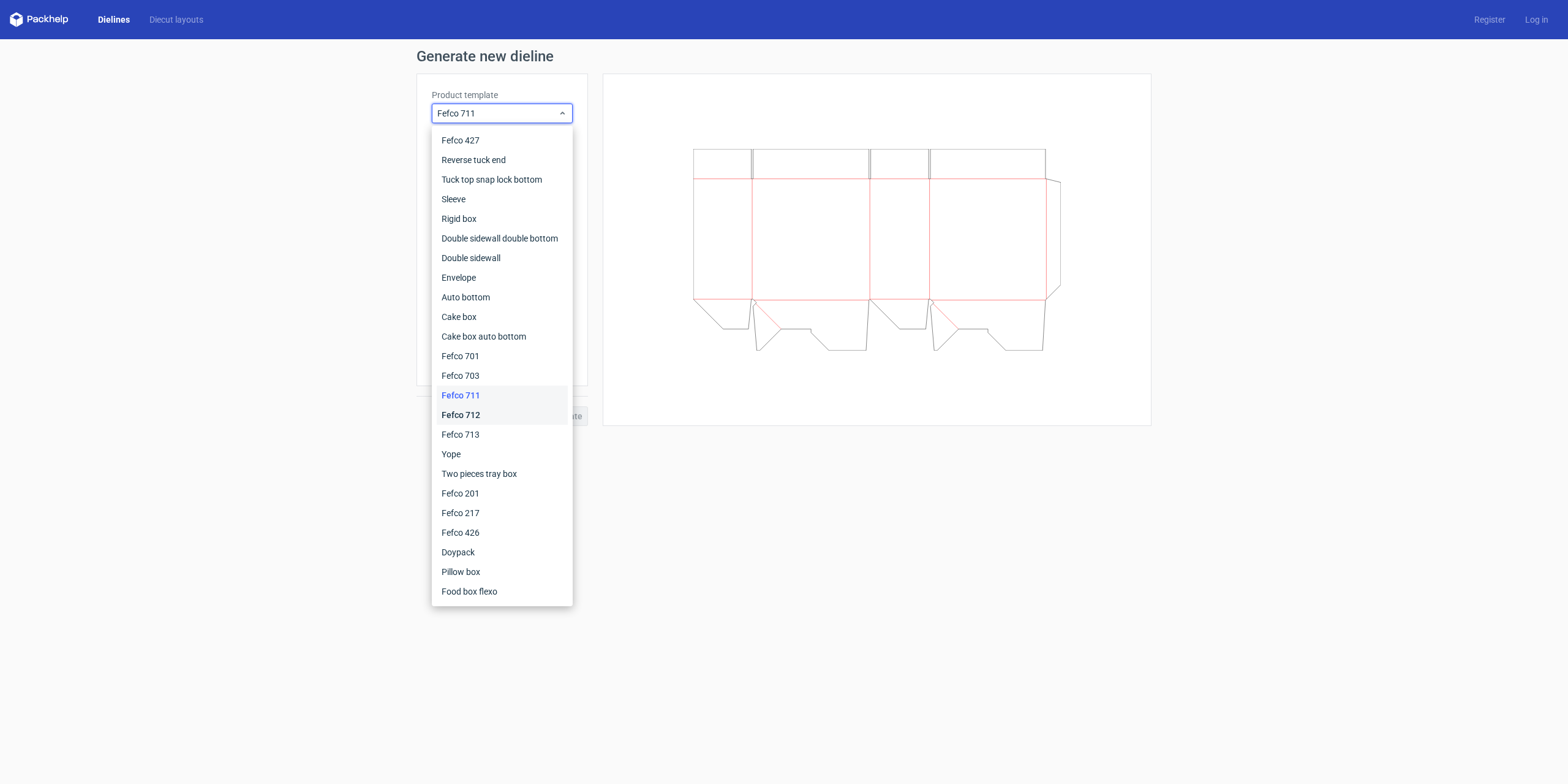
click at [456, 414] on div "Fefco 712" at bounding box center [502, 415] width 131 height 20
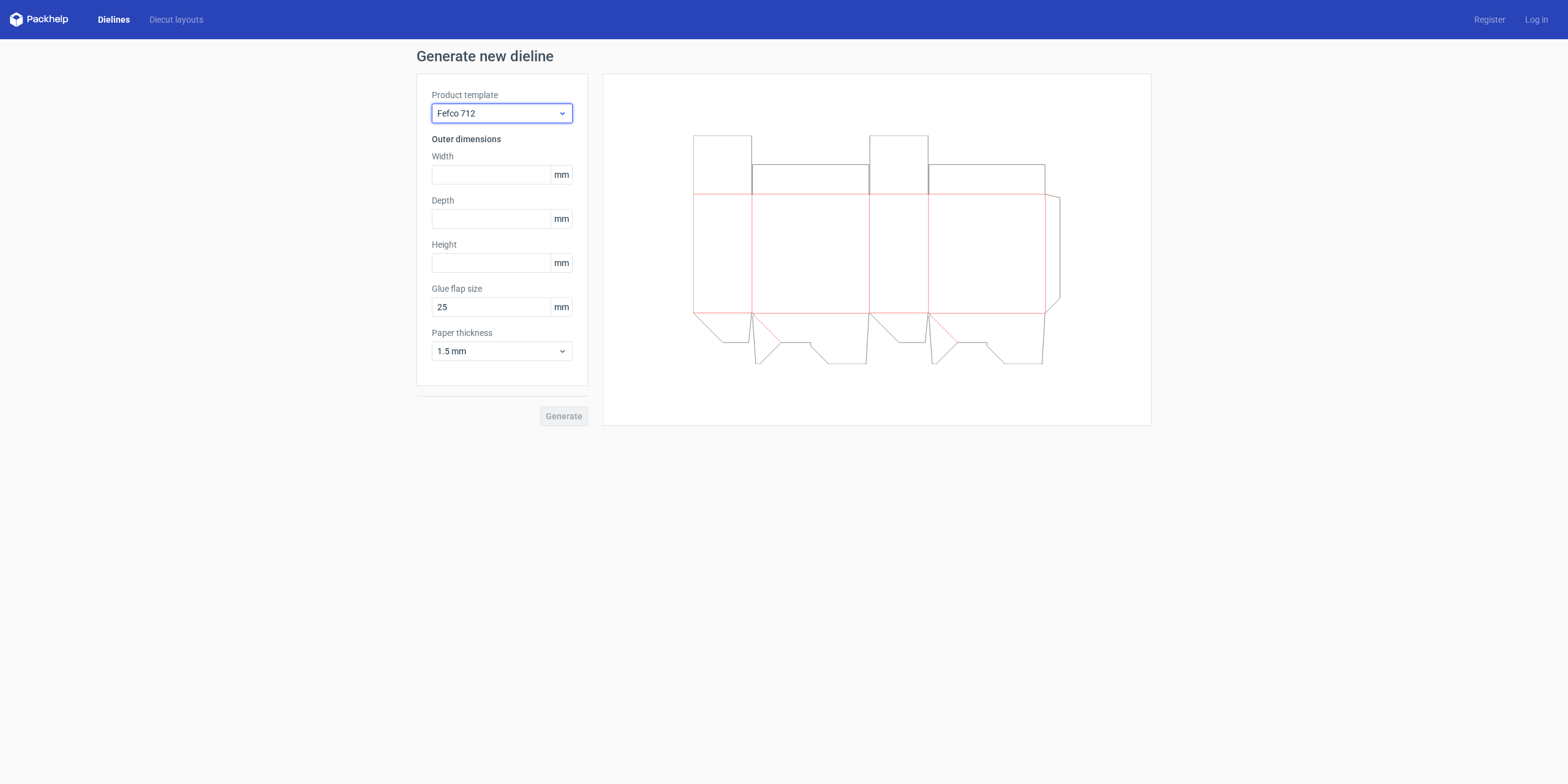
click at [560, 116] on icon at bounding box center [563, 113] width 9 height 10
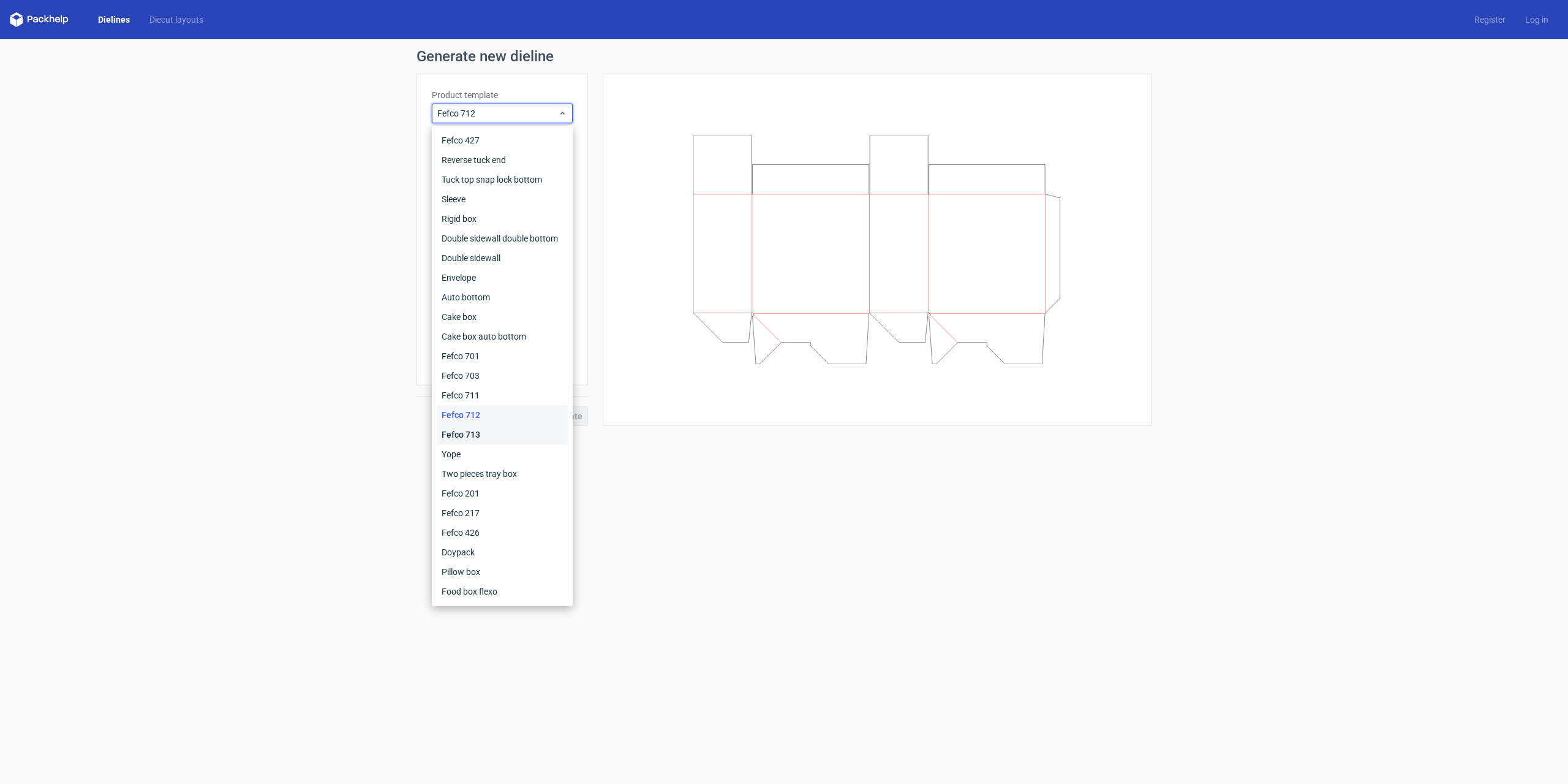
click at [479, 435] on div "Fefco 713" at bounding box center [502, 435] width 131 height 20
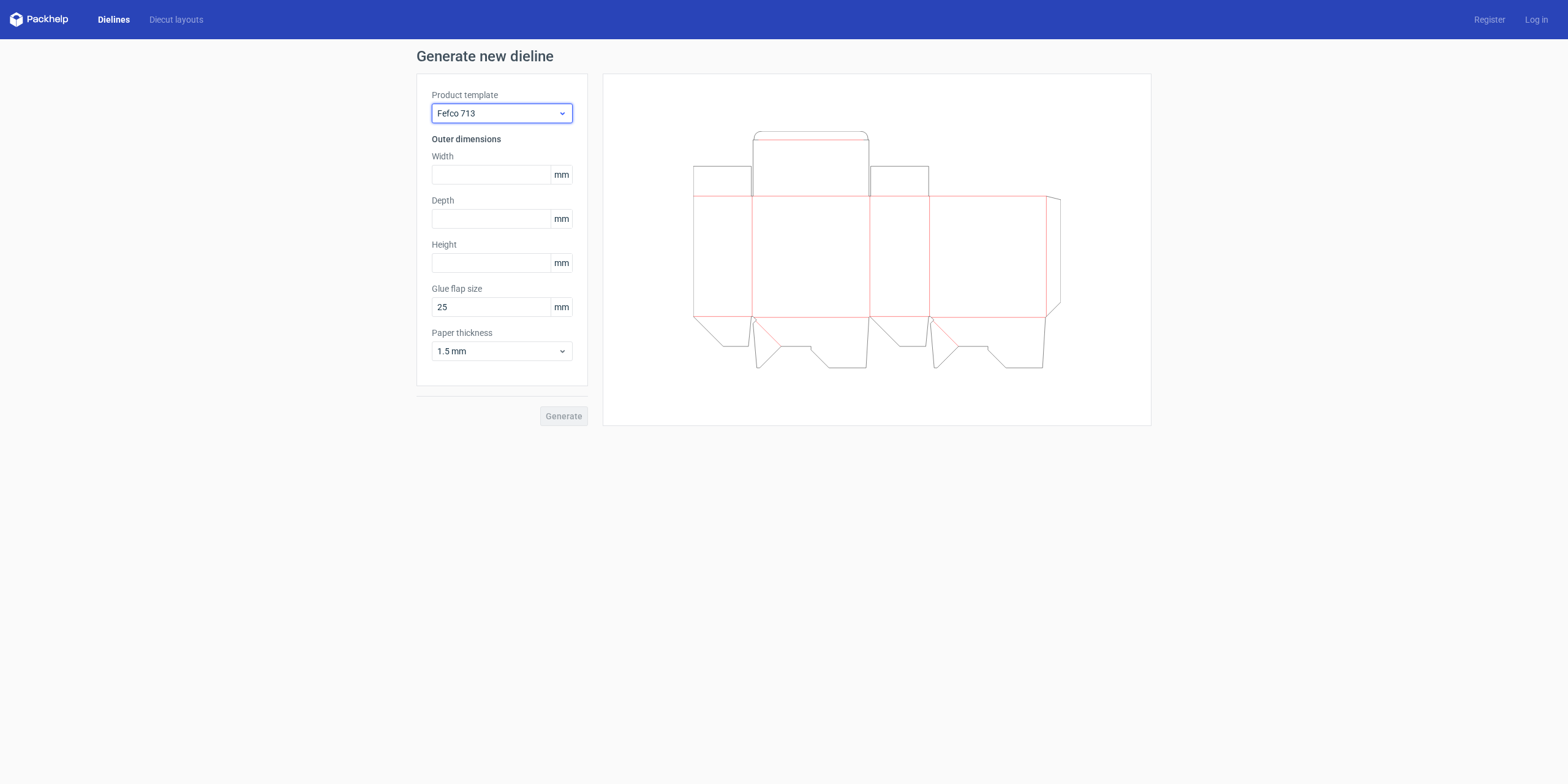
click at [561, 116] on icon at bounding box center [563, 113] width 9 height 10
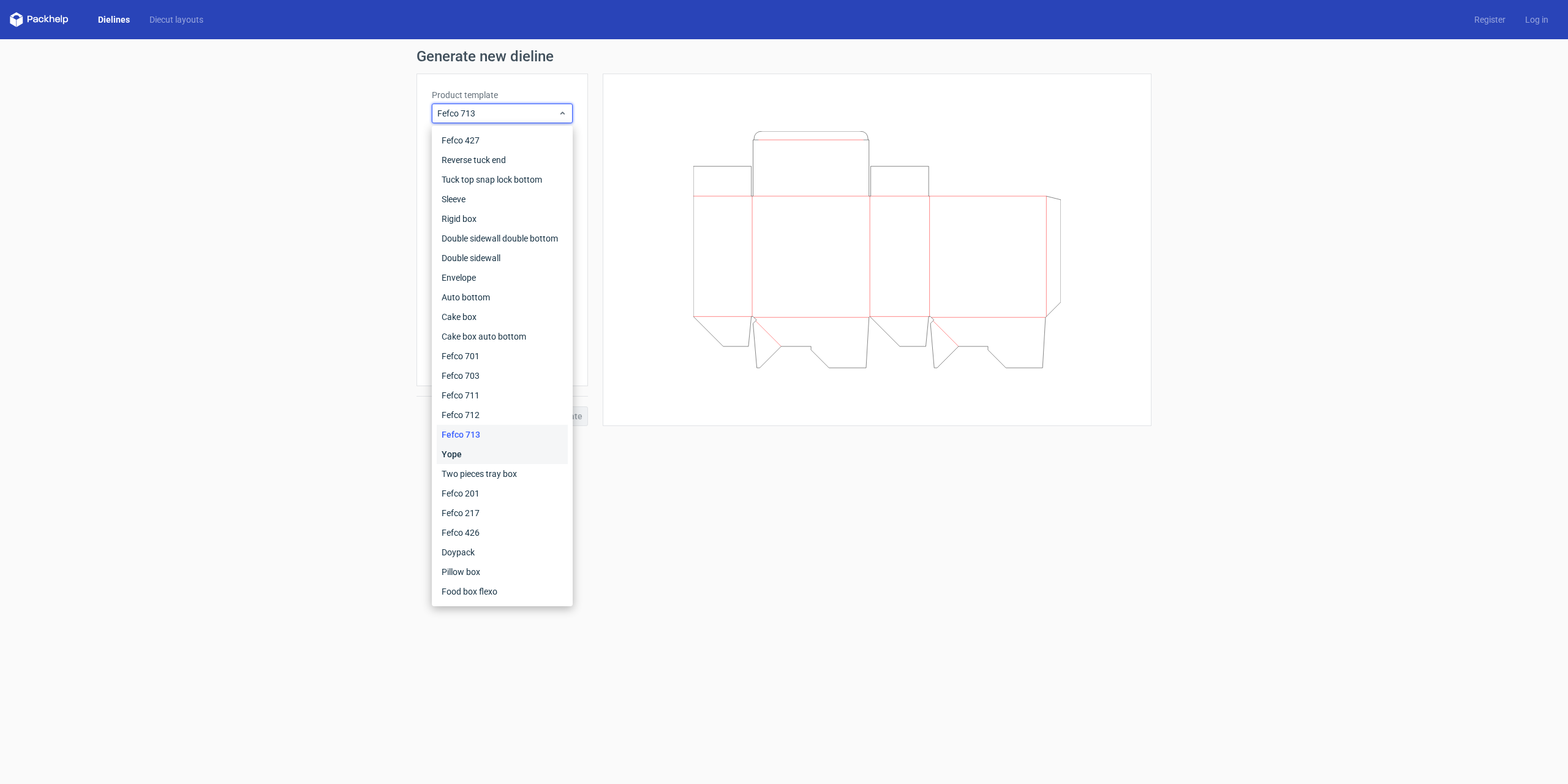
click at [467, 454] on div "Yope" at bounding box center [502, 454] width 131 height 20
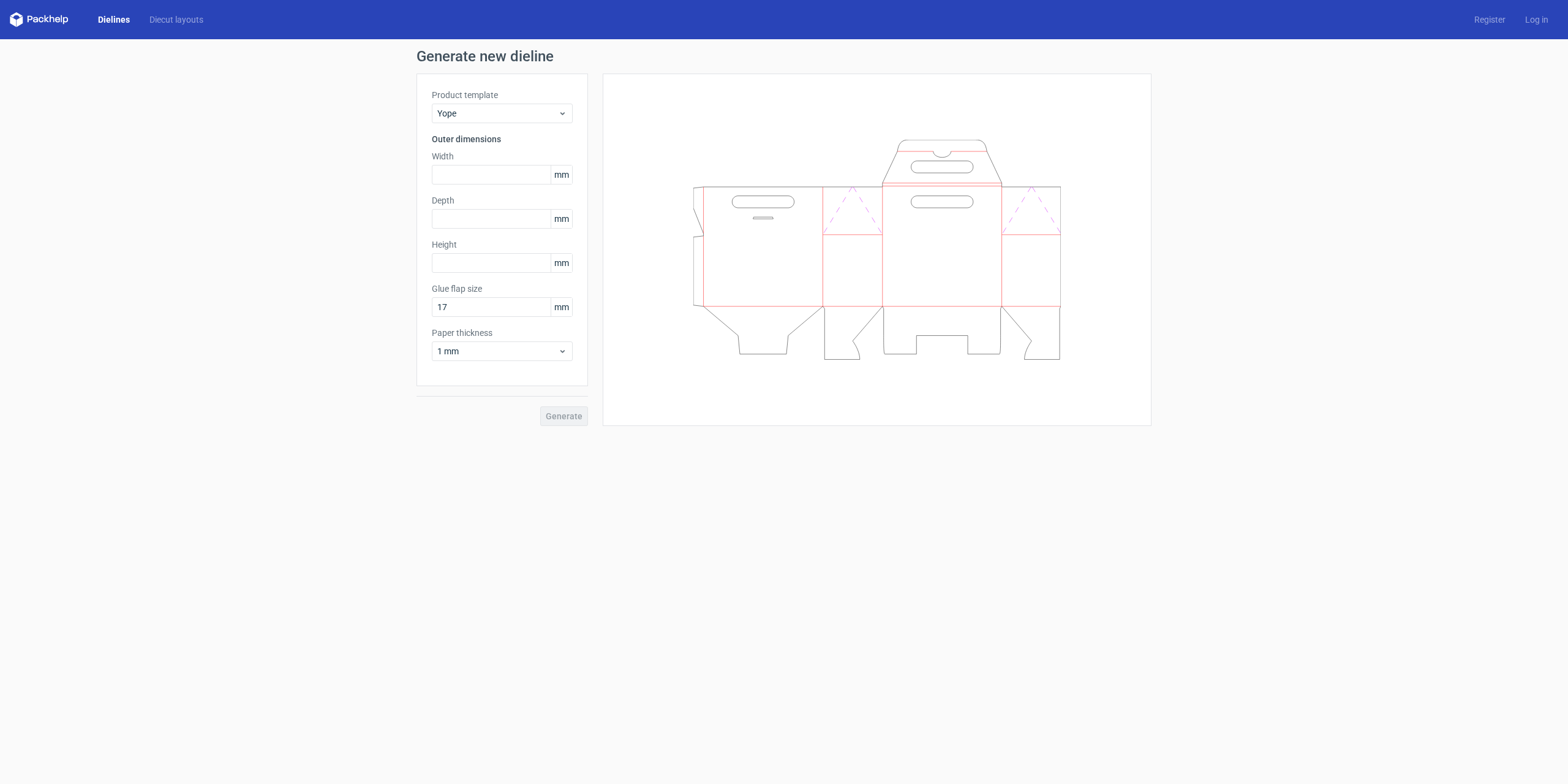
click at [573, 114] on div "Product template Yope Outer dimensions Width mm Depth mm Height mm Glue flap si…" at bounding box center [502, 230] width 172 height 312
click at [558, 108] on span "Yope" at bounding box center [498, 113] width 121 height 12
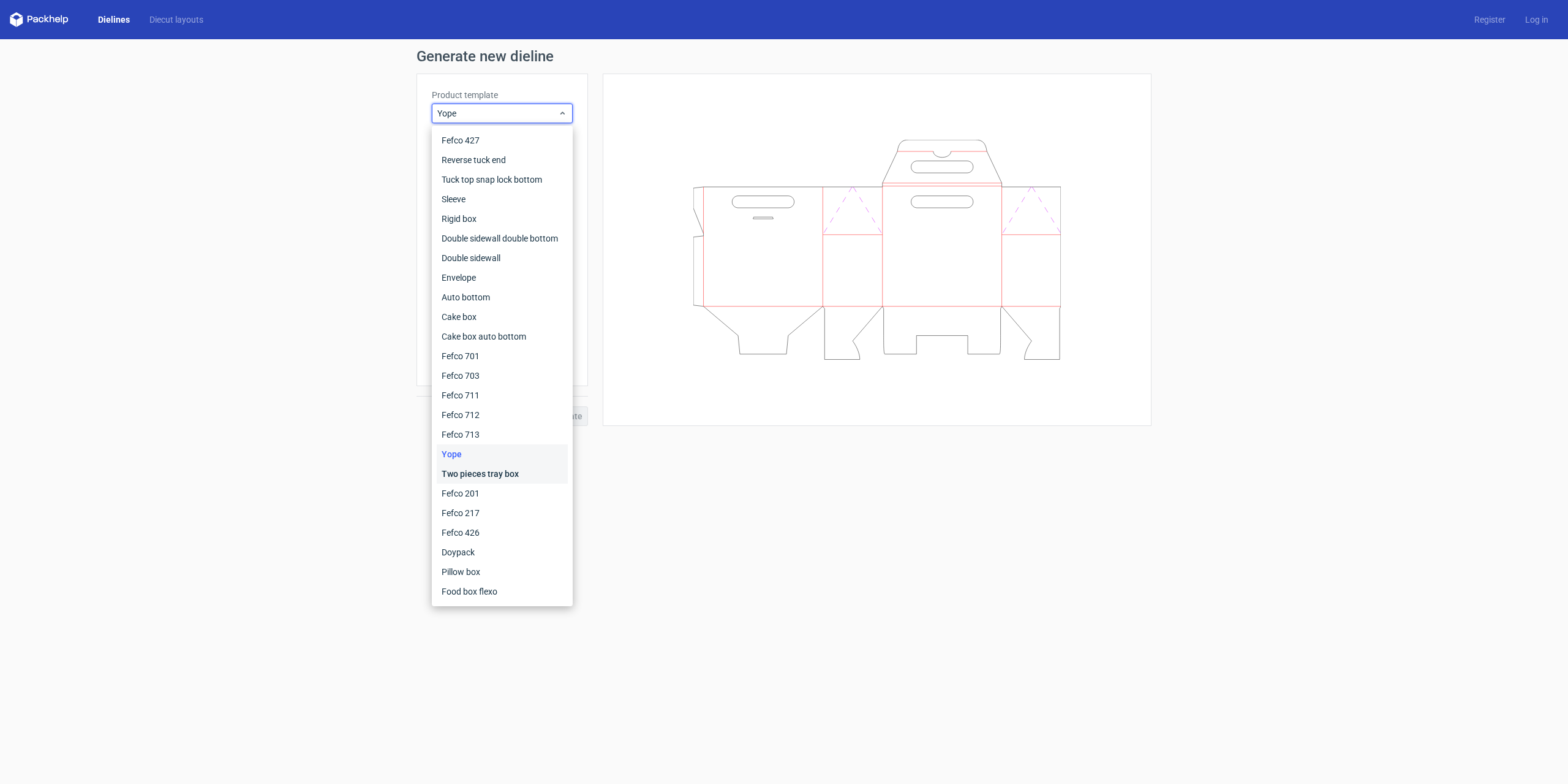
click at [479, 476] on div "Two pieces tray box" at bounding box center [502, 474] width 131 height 20
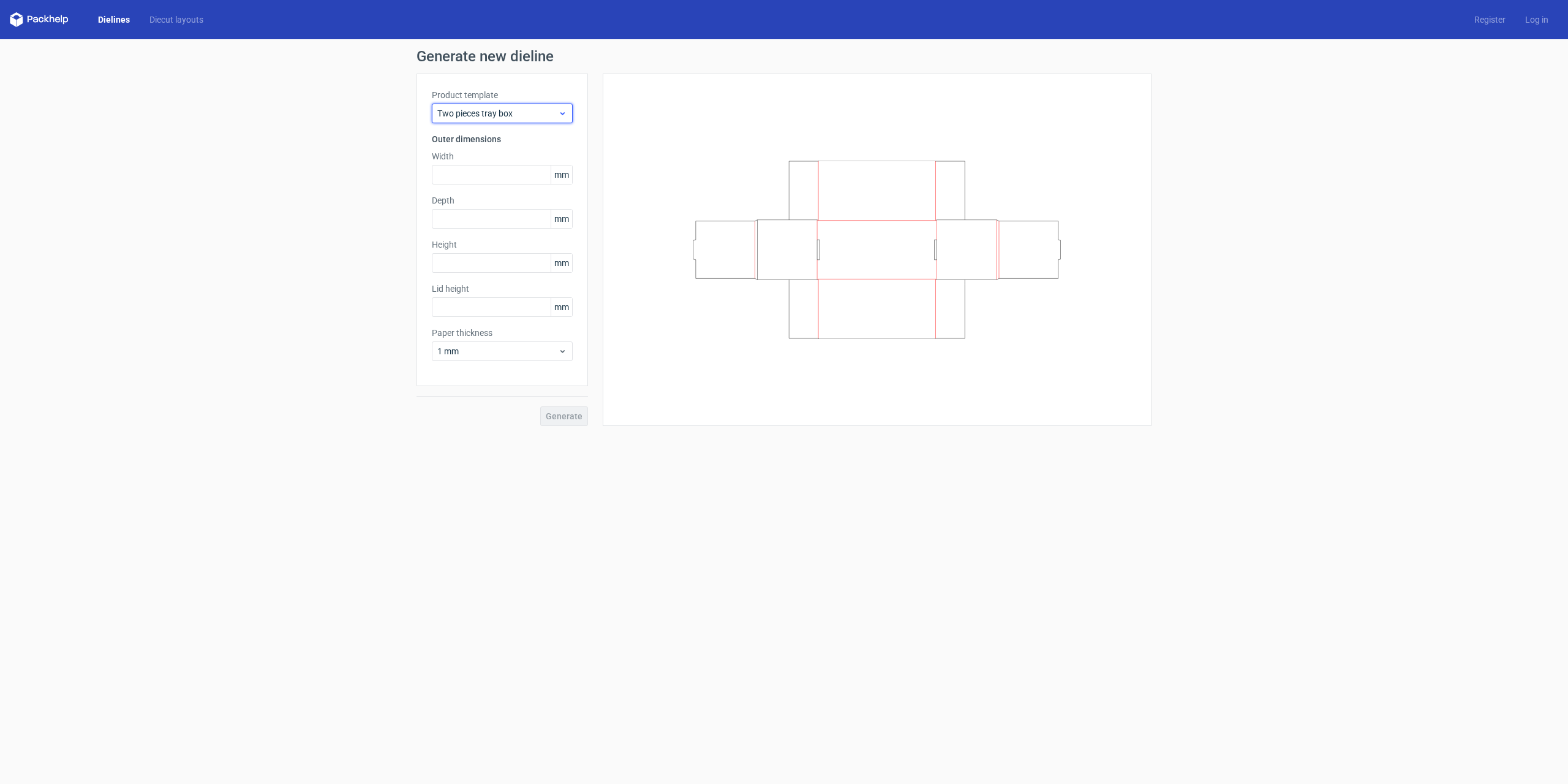
click at [565, 114] on icon at bounding box center [563, 113] width 9 height 10
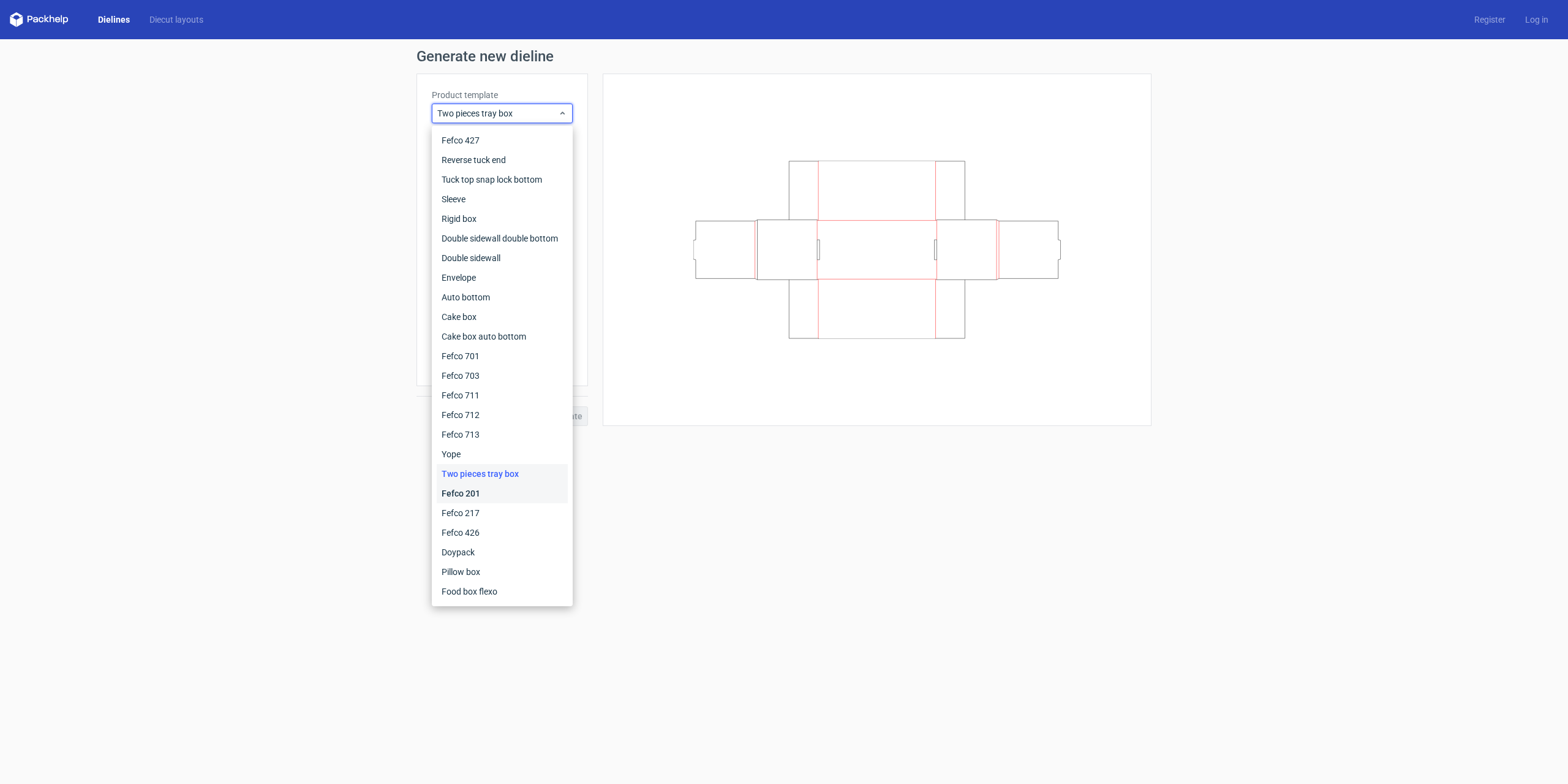
click at [487, 492] on div "Fefco 201" at bounding box center [502, 493] width 131 height 20
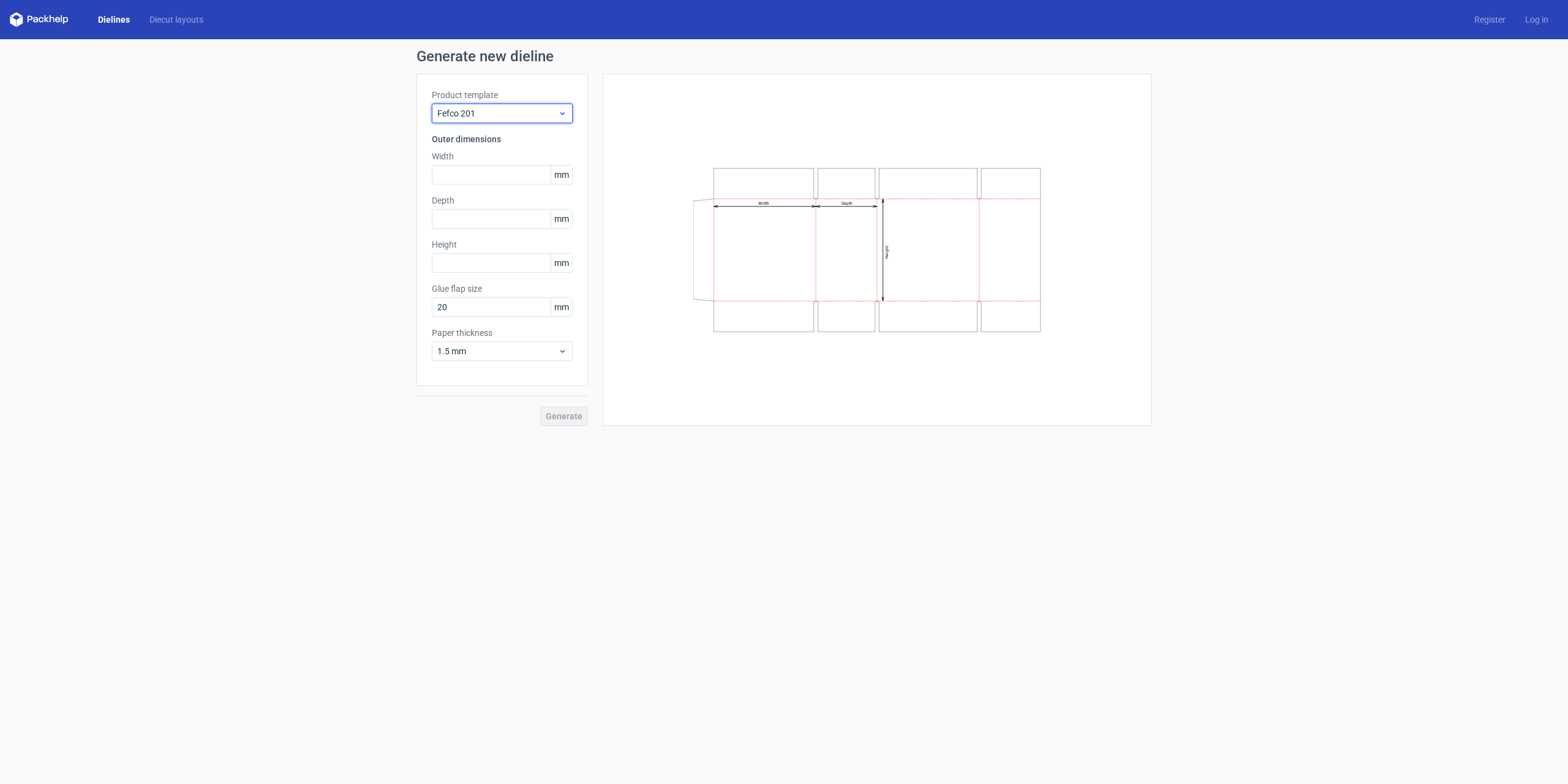
click at [558, 112] on span "Fefco 201" at bounding box center [498, 113] width 121 height 12
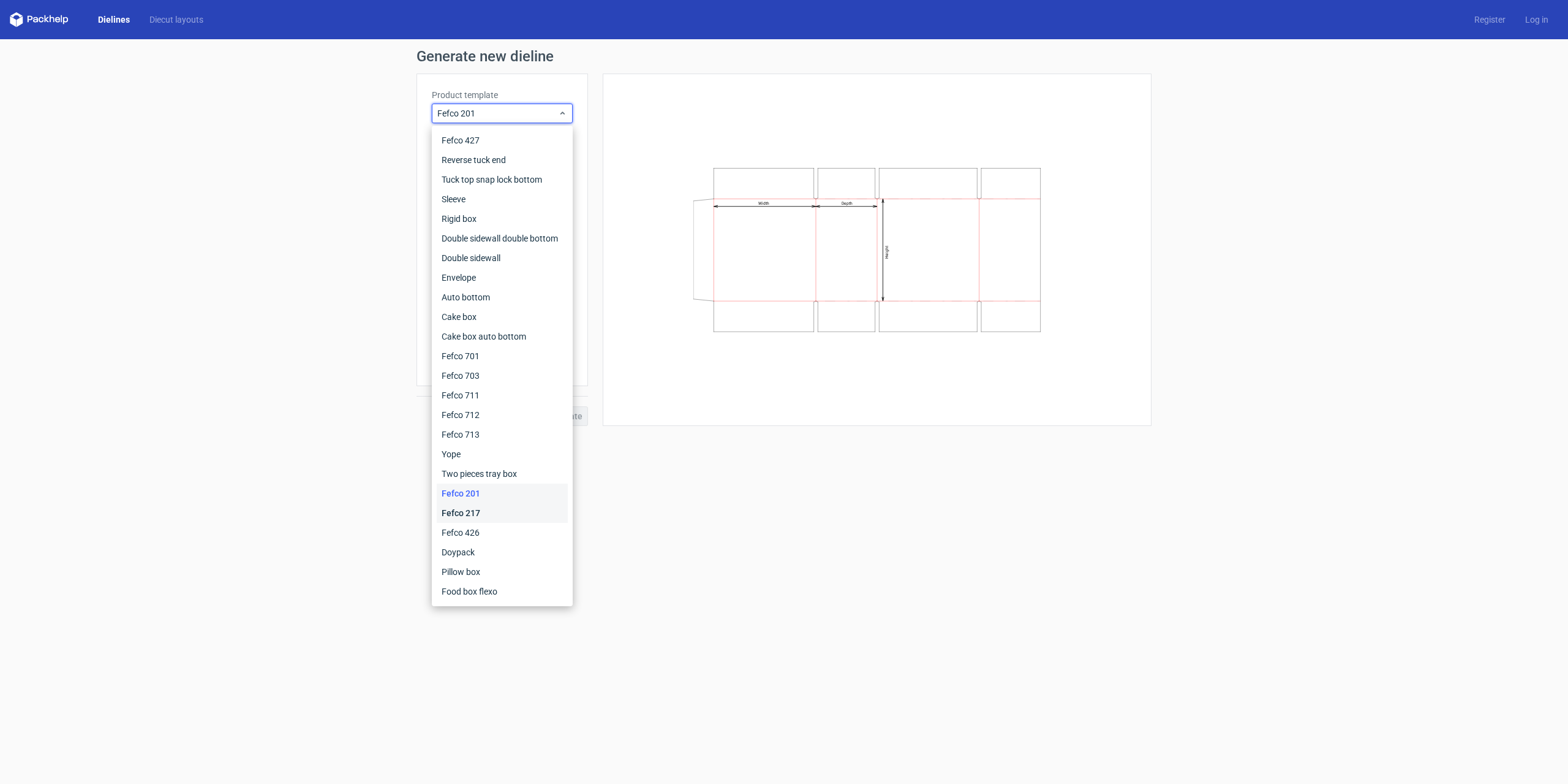
click at [469, 514] on div "Fefco 217" at bounding box center [502, 513] width 131 height 20
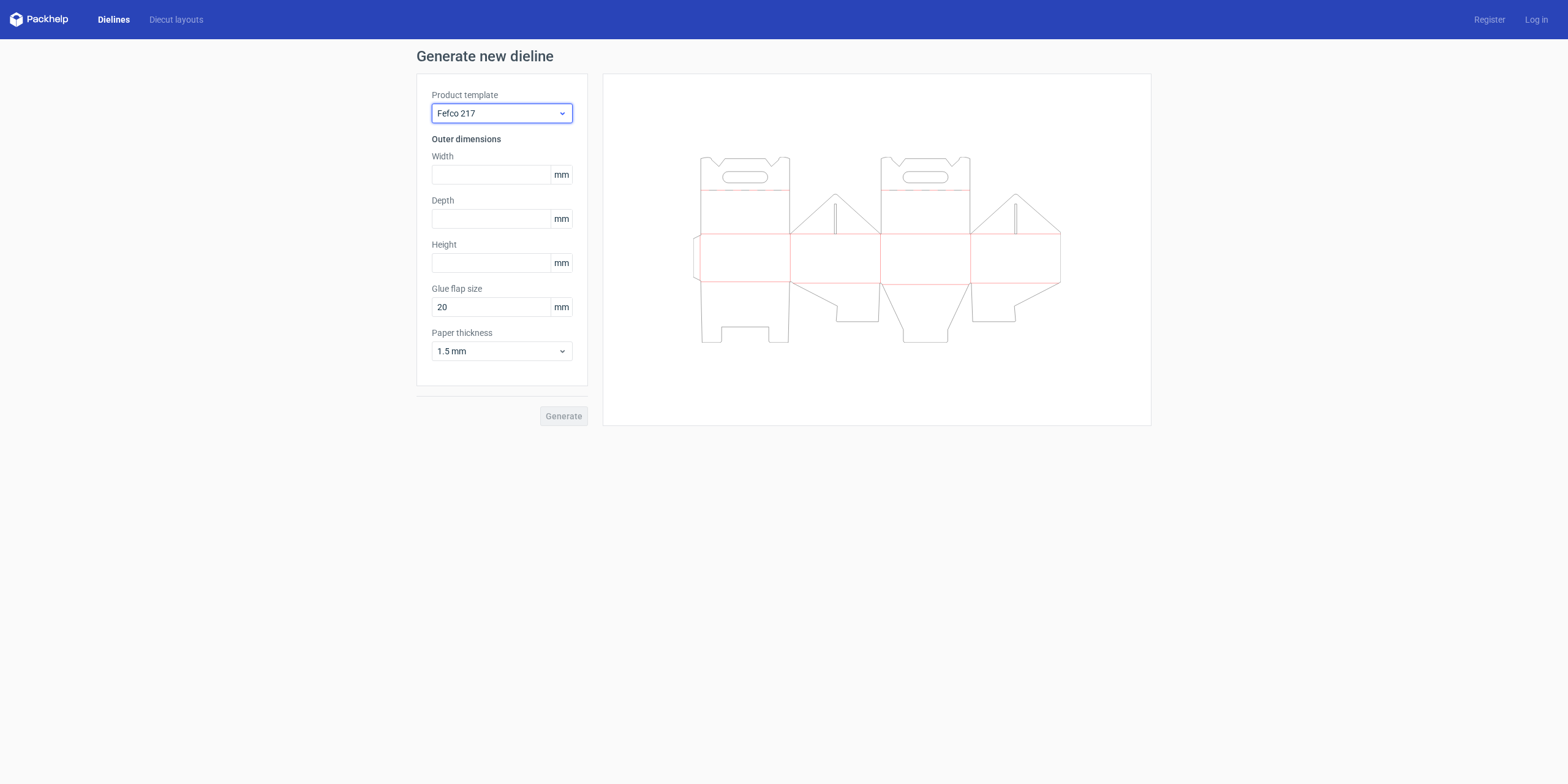
click at [561, 112] on icon at bounding box center [563, 113] width 9 height 10
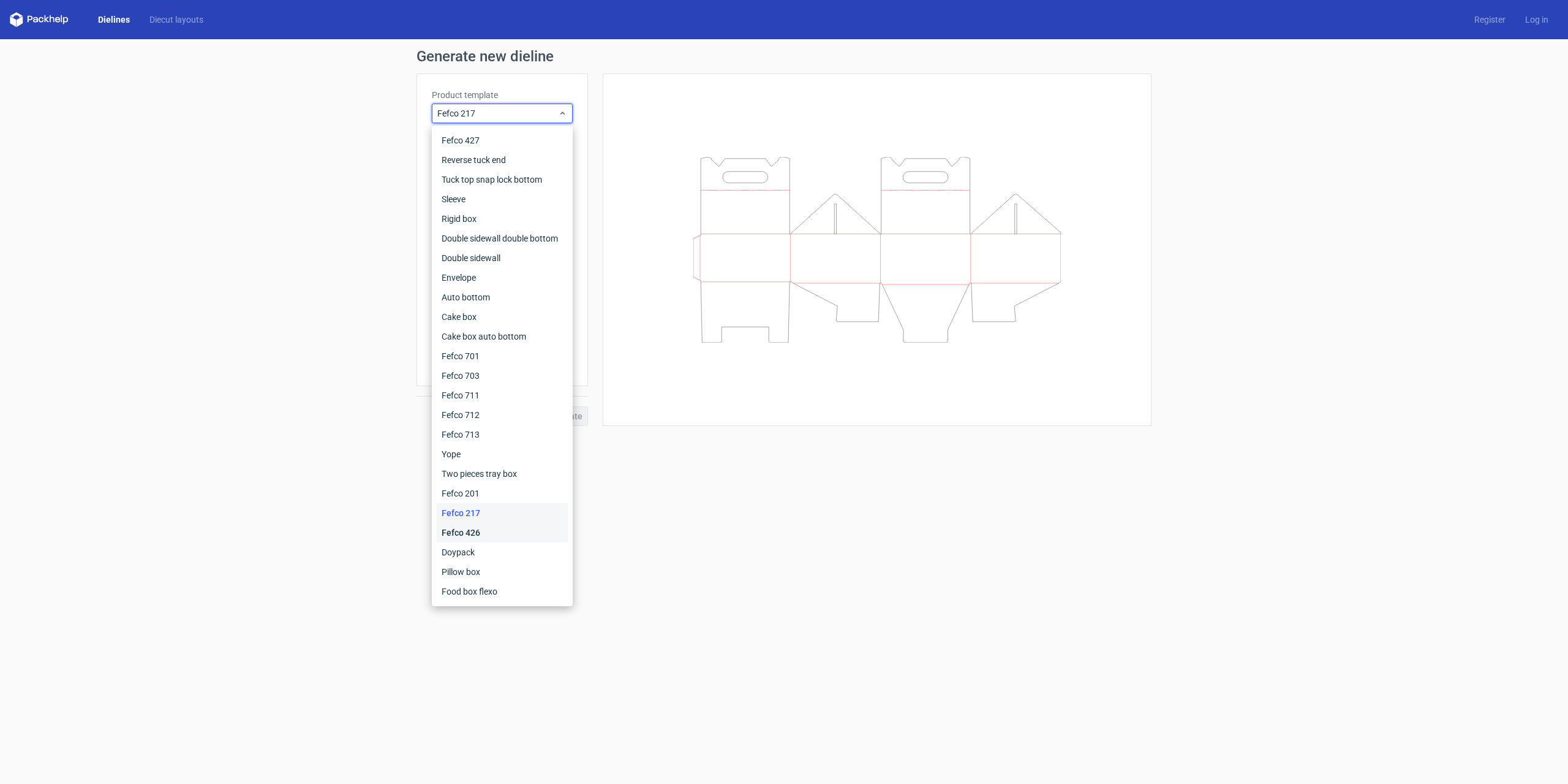
click at [481, 538] on div "Fefco 426" at bounding box center [502, 533] width 131 height 20
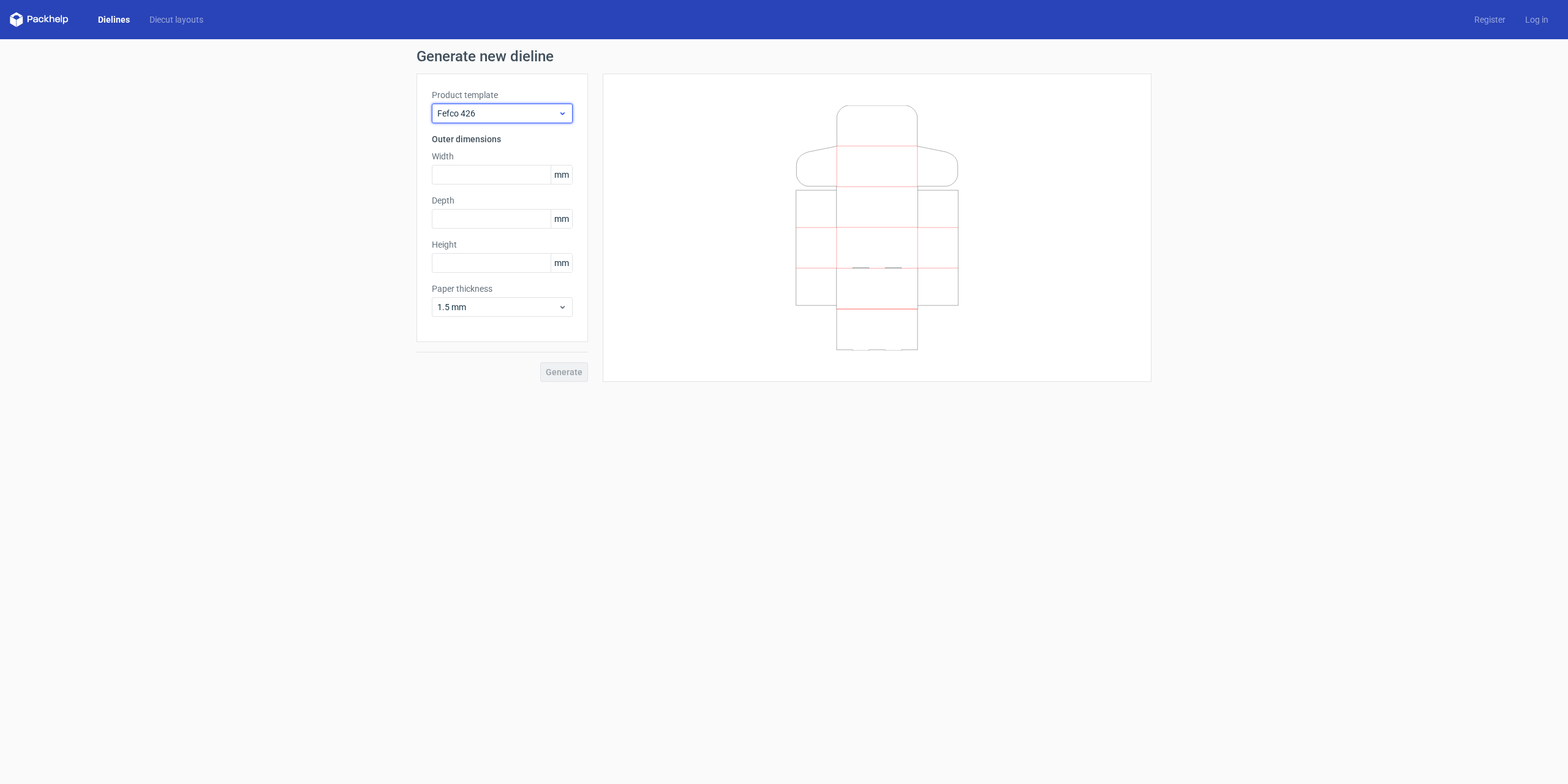
click at [561, 112] on icon at bounding box center [563, 113] width 9 height 10
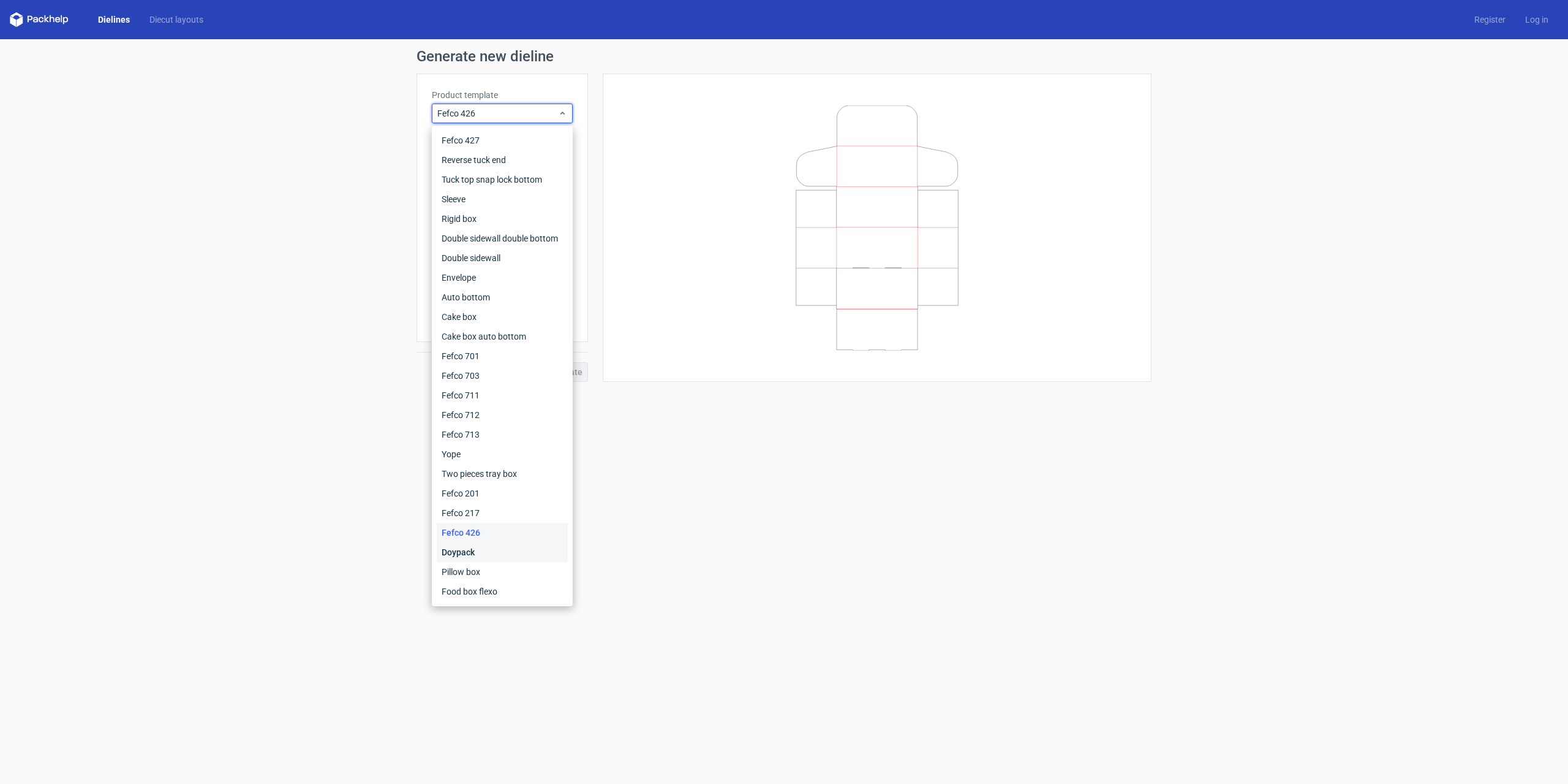
click at [481, 559] on div "Doypack" at bounding box center [502, 552] width 131 height 20
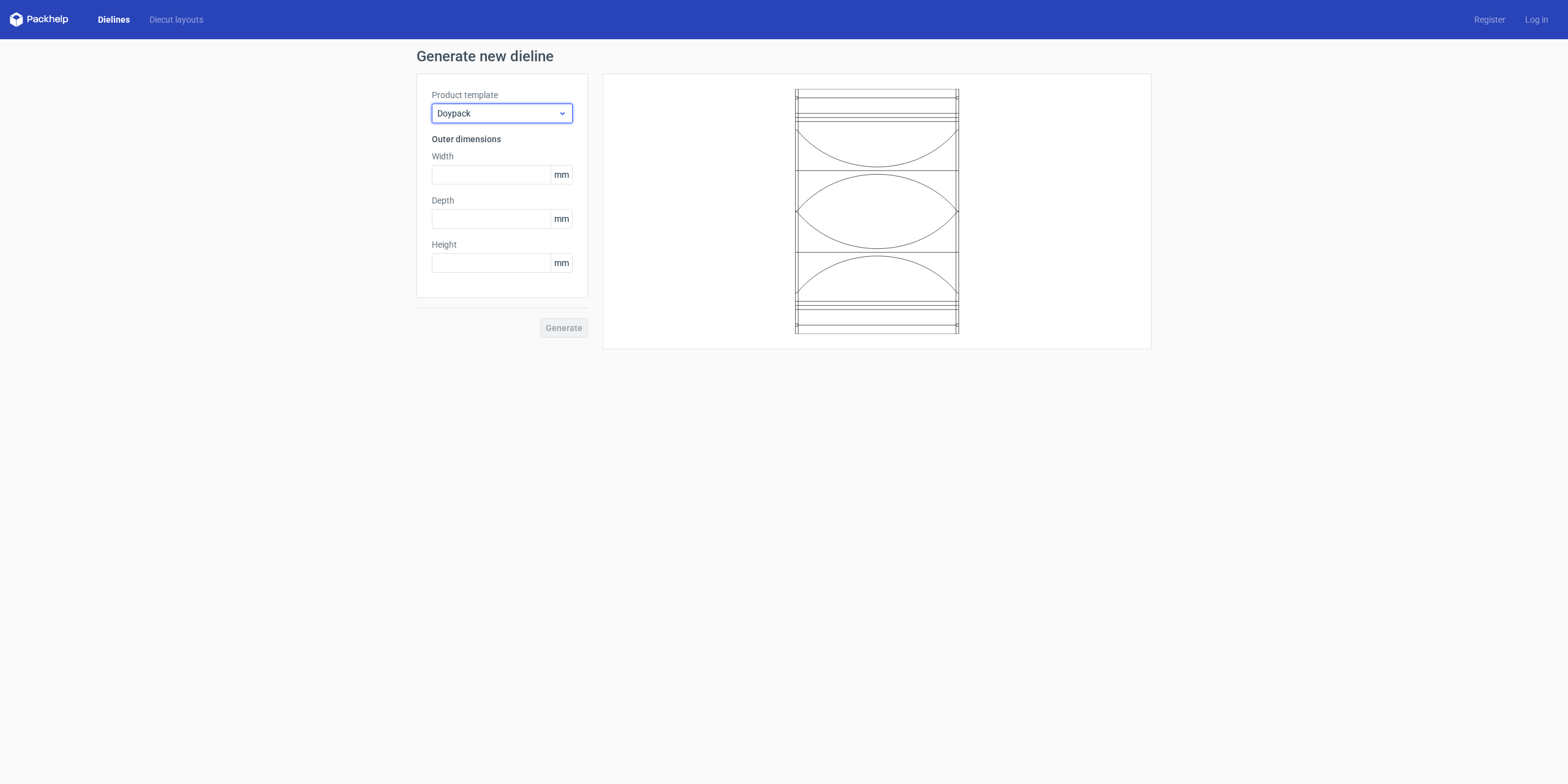
click at [563, 110] on icon at bounding box center [563, 113] width 9 height 10
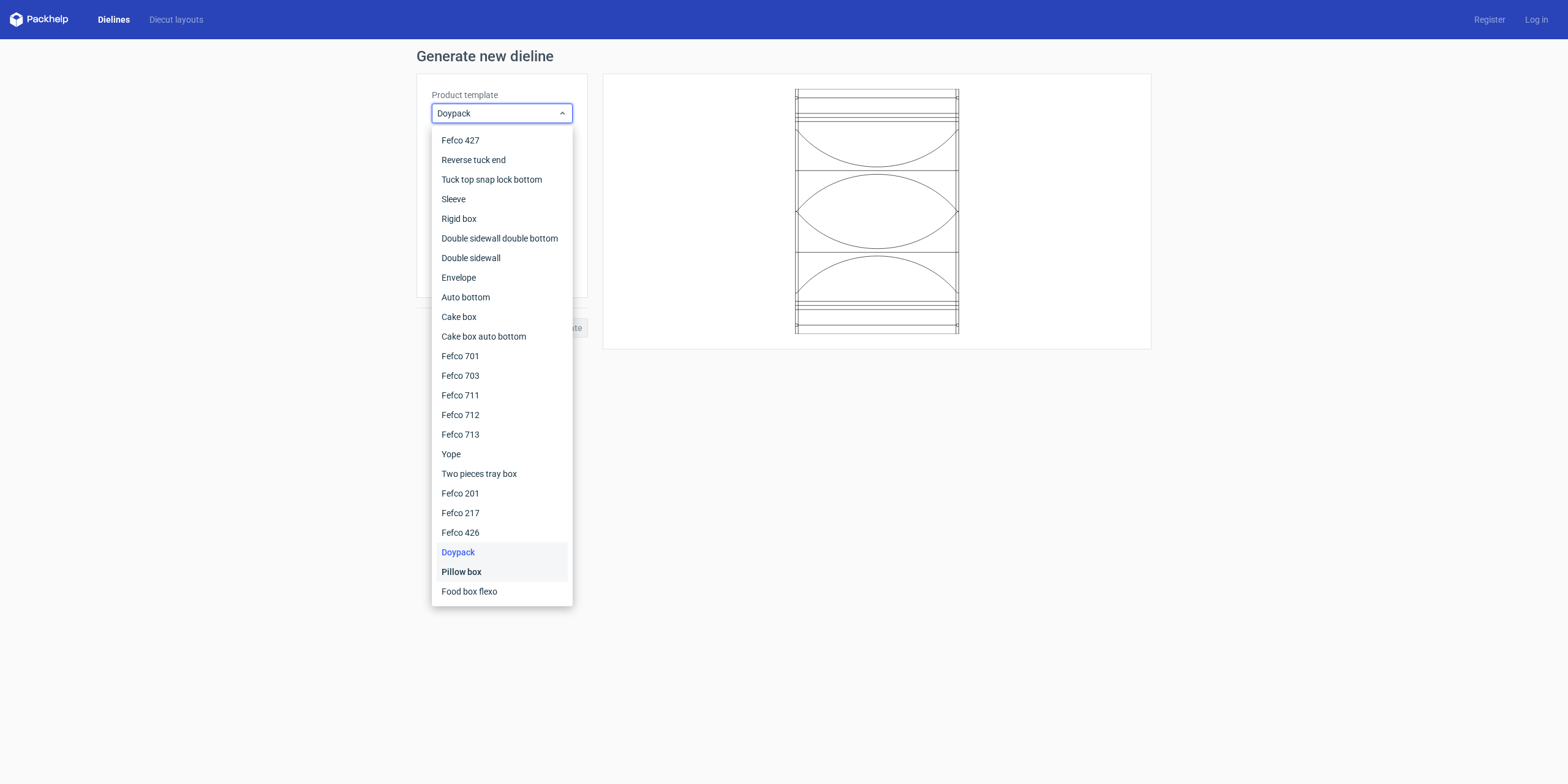
click at [473, 570] on div "Pillow box" at bounding box center [502, 572] width 131 height 20
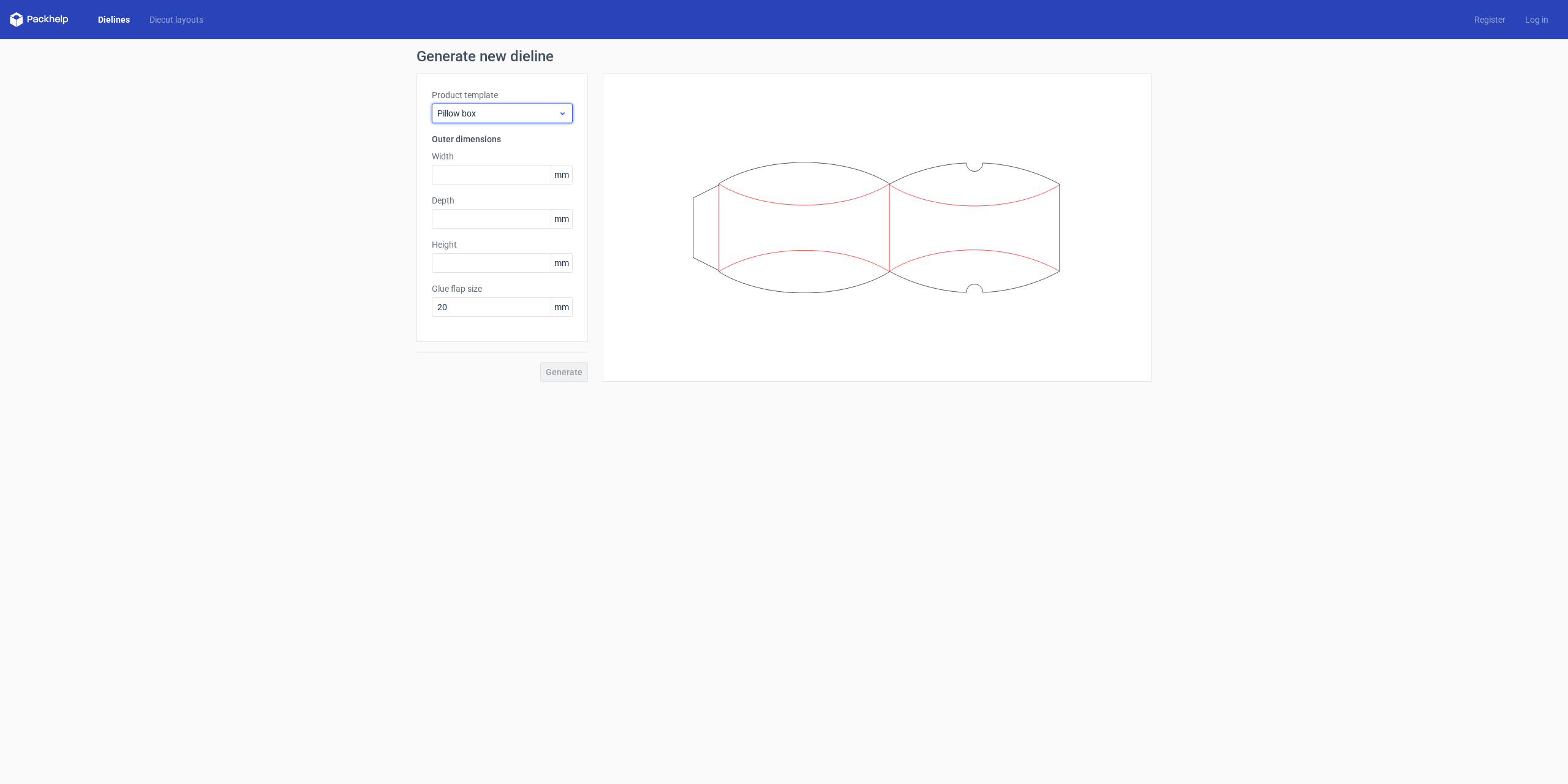
click at [561, 114] on icon at bounding box center [563, 113] width 9 height 10
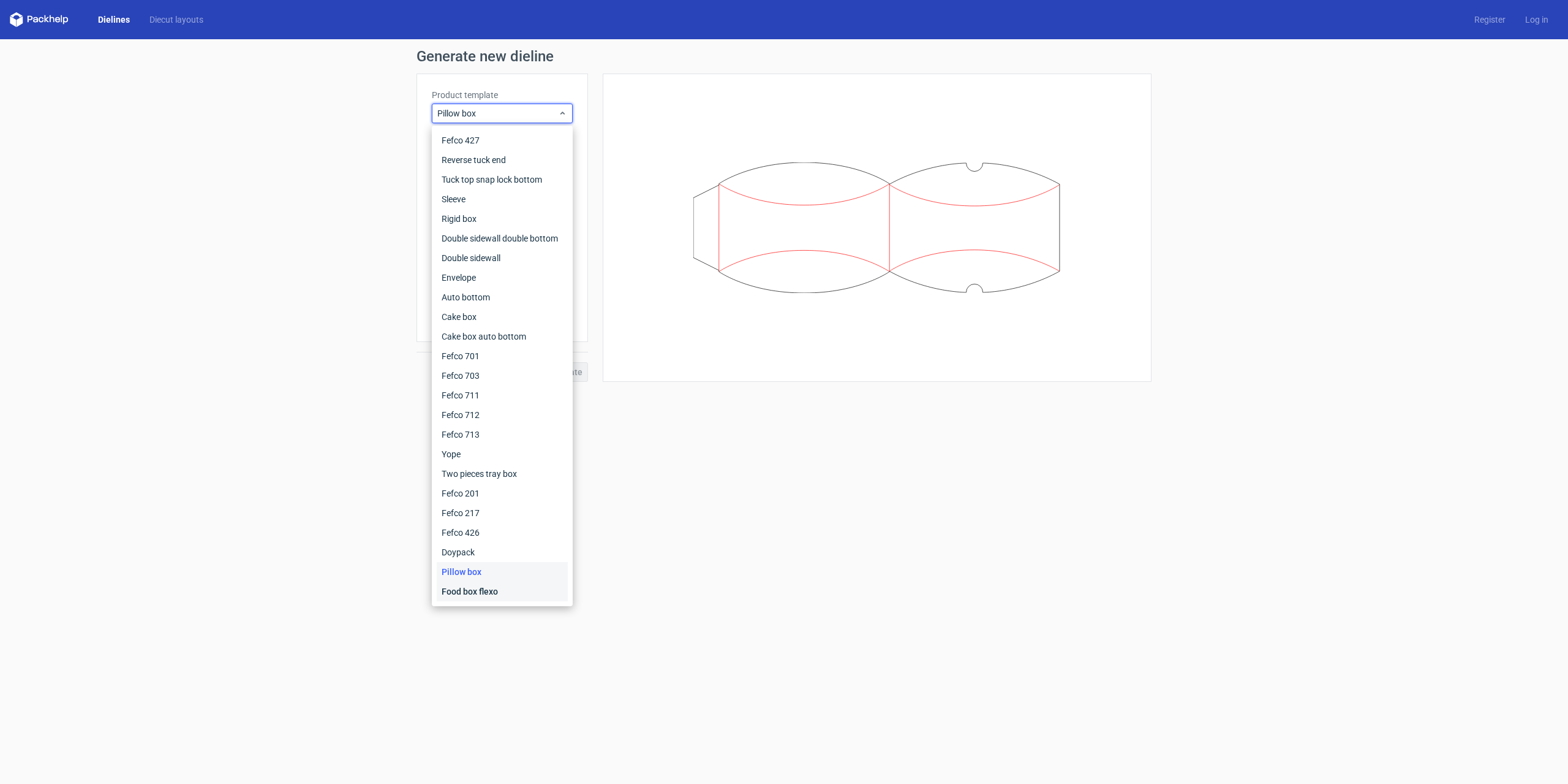
click at [489, 589] on div "Food box flexo" at bounding box center [502, 591] width 131 height 20
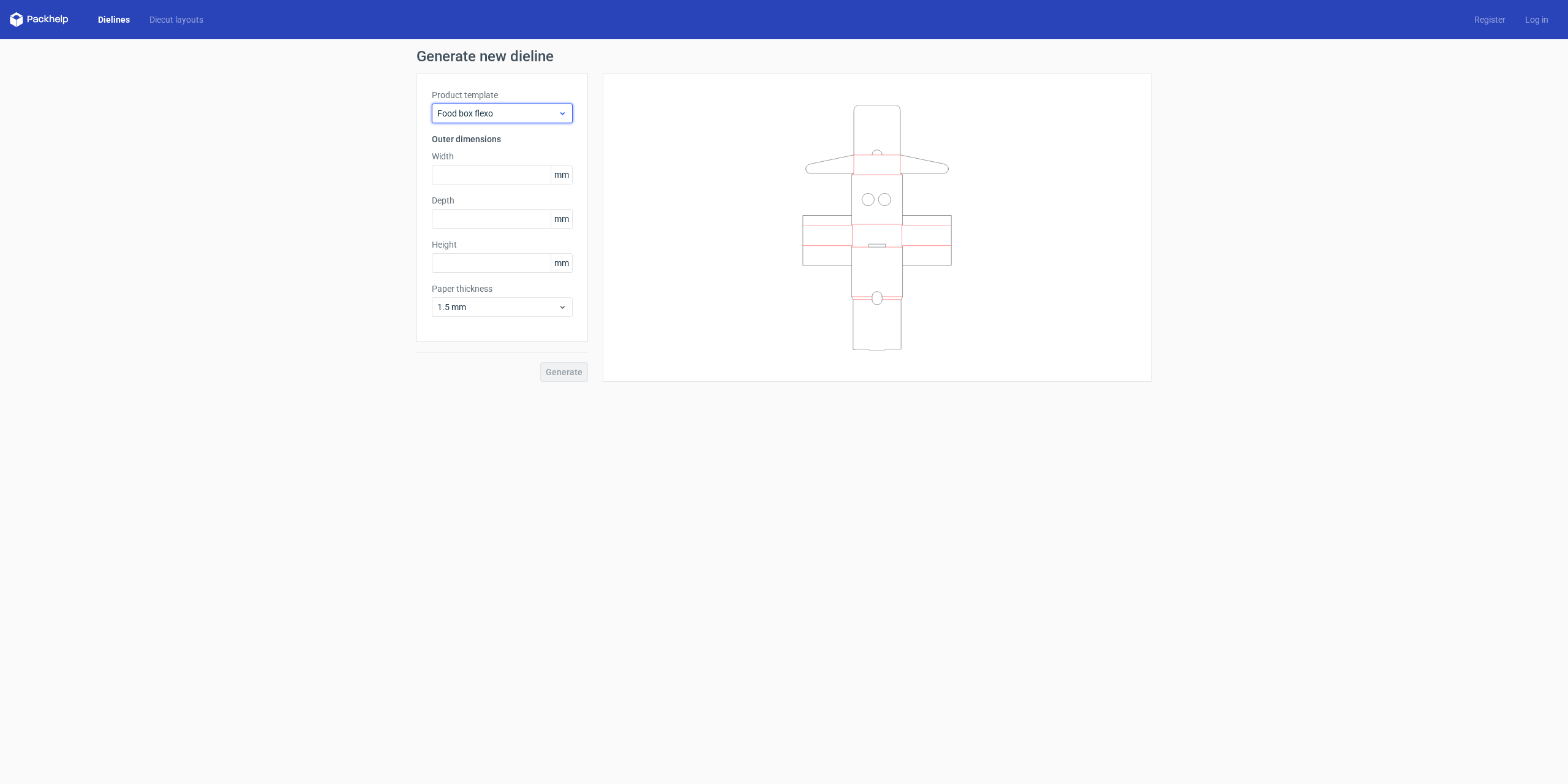
click at [561, 114] on icon at bounding box center [563, 113] width 9 height 10
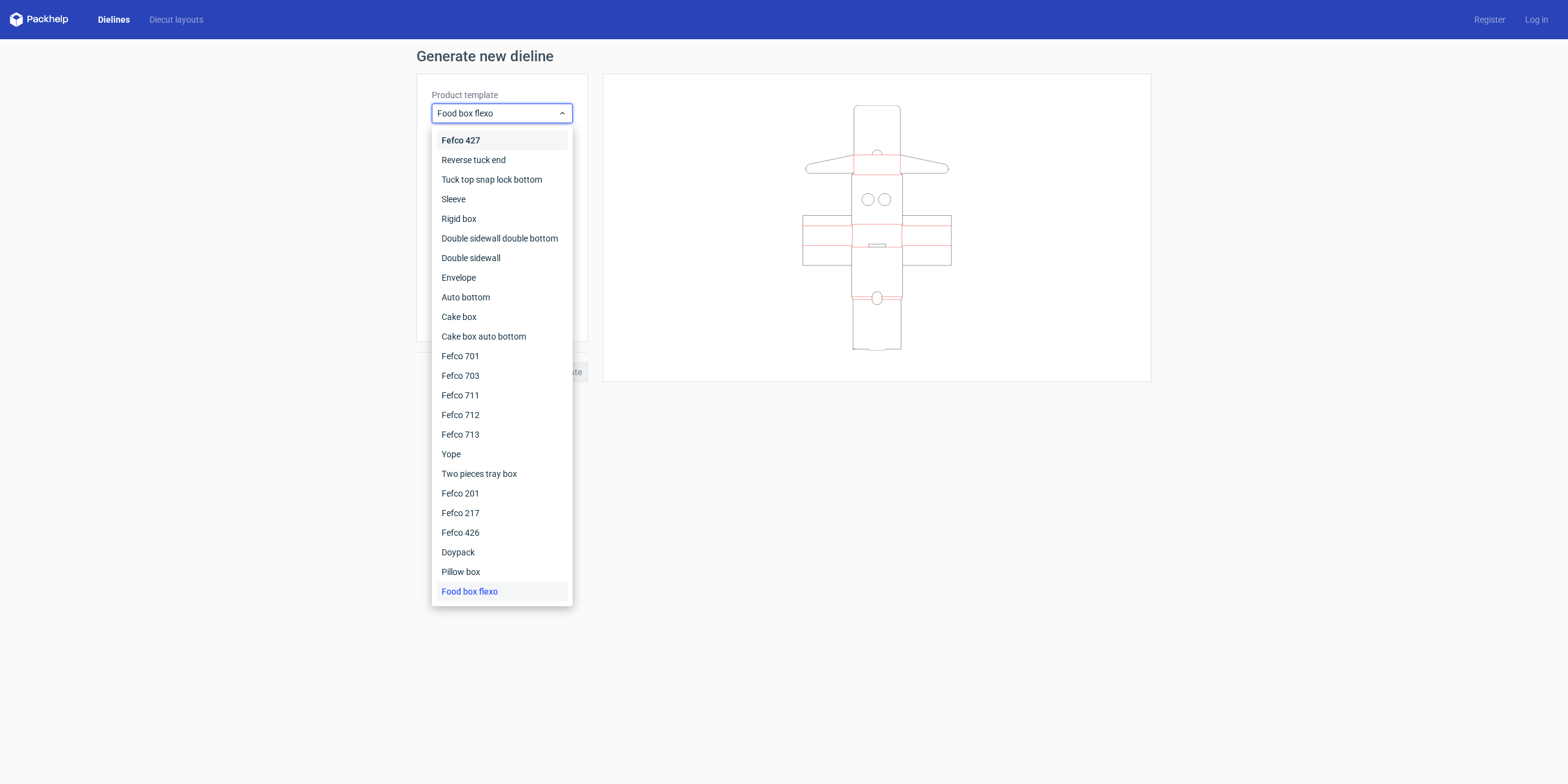
click at [542, 141] on div "Fefco 427" at bounding box center [502, 140] width 131 height 20
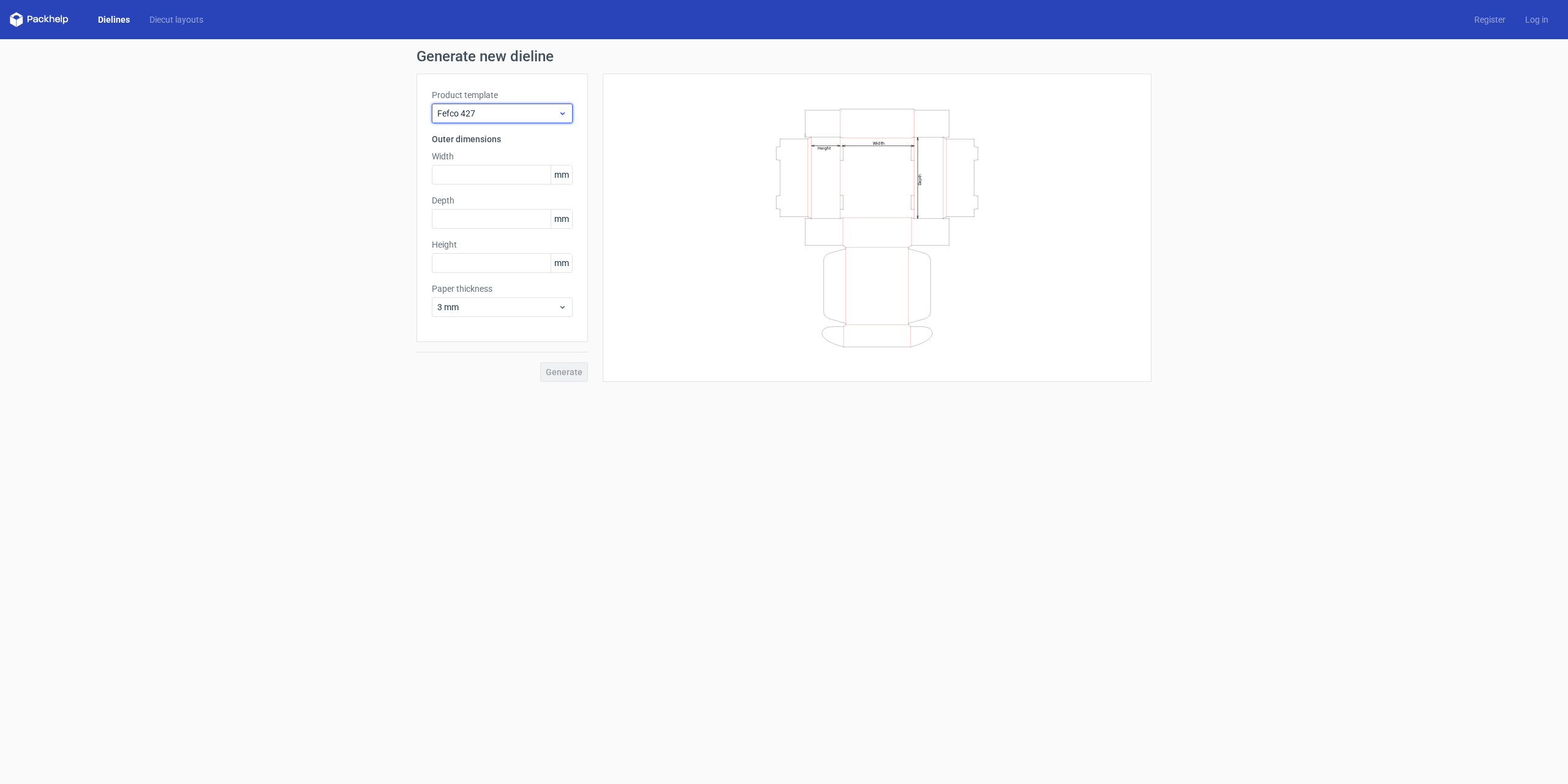
click at [562, 107] on div "Fefco 427" at bounding box center [502, 113] width 141 height 20
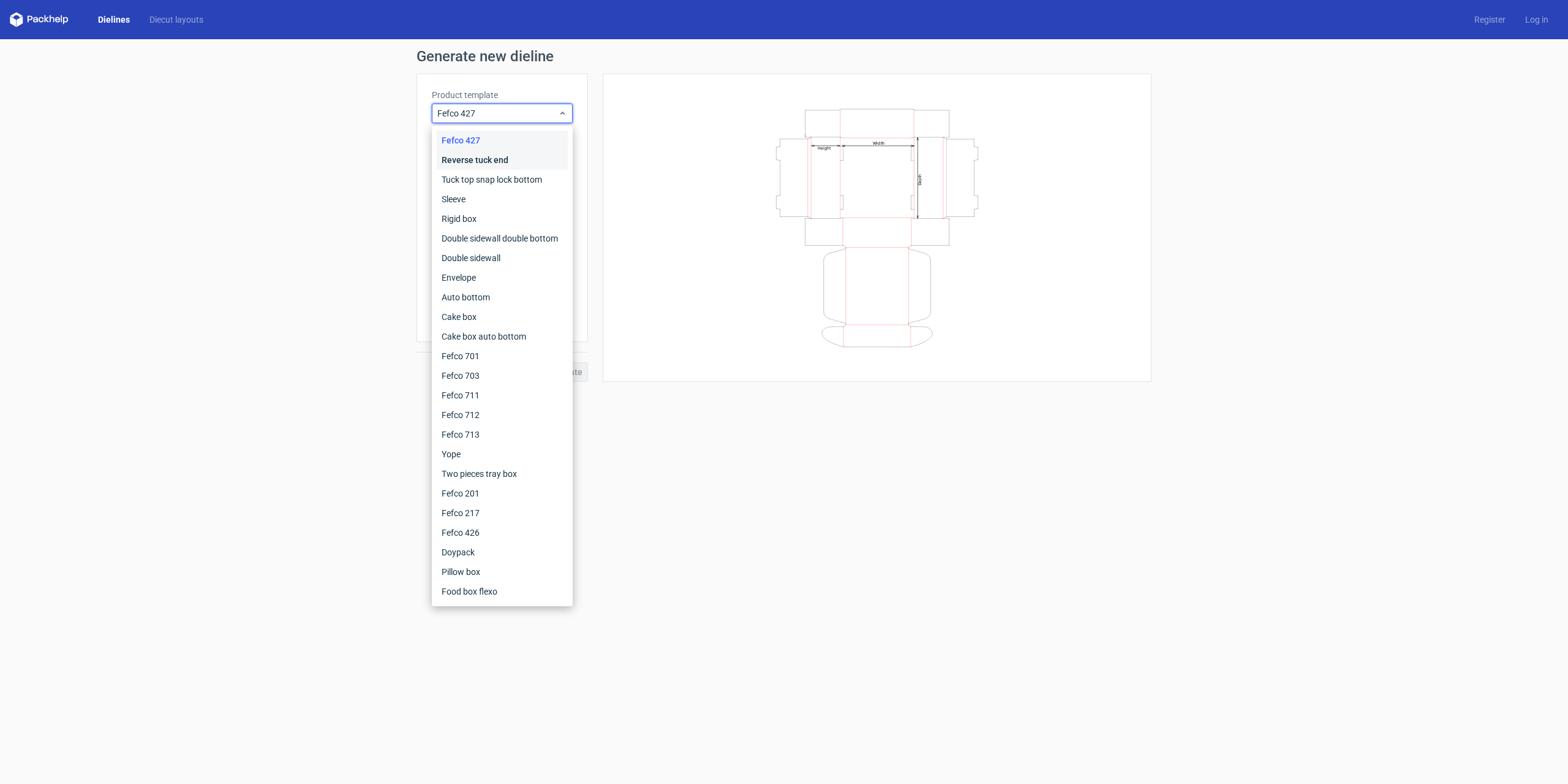
click at [526, 163] on div "Reverse tuck end" at bounding box center [502, 160] width 131 height 20
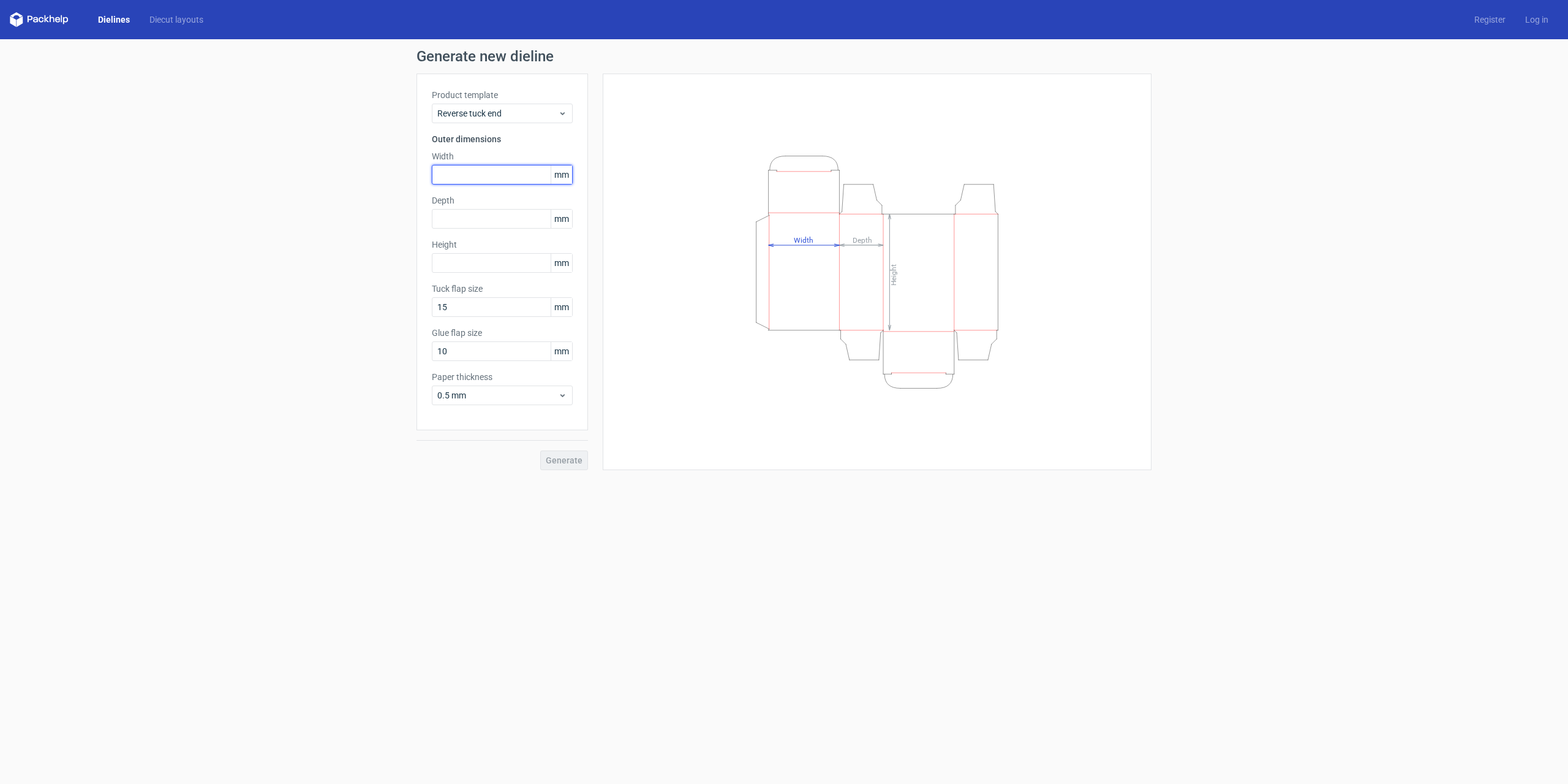
click at [475, 180] on input "text" at bounding box center [502, 175] width 141 height 20
type input "55"
click at [494, 208] on div "Depth mm" at bounding box center [502, 211] width 141 height 34
click at [494, 218] on input "text" at bounding box center [502, 219] width 141 height 20
type input "35"
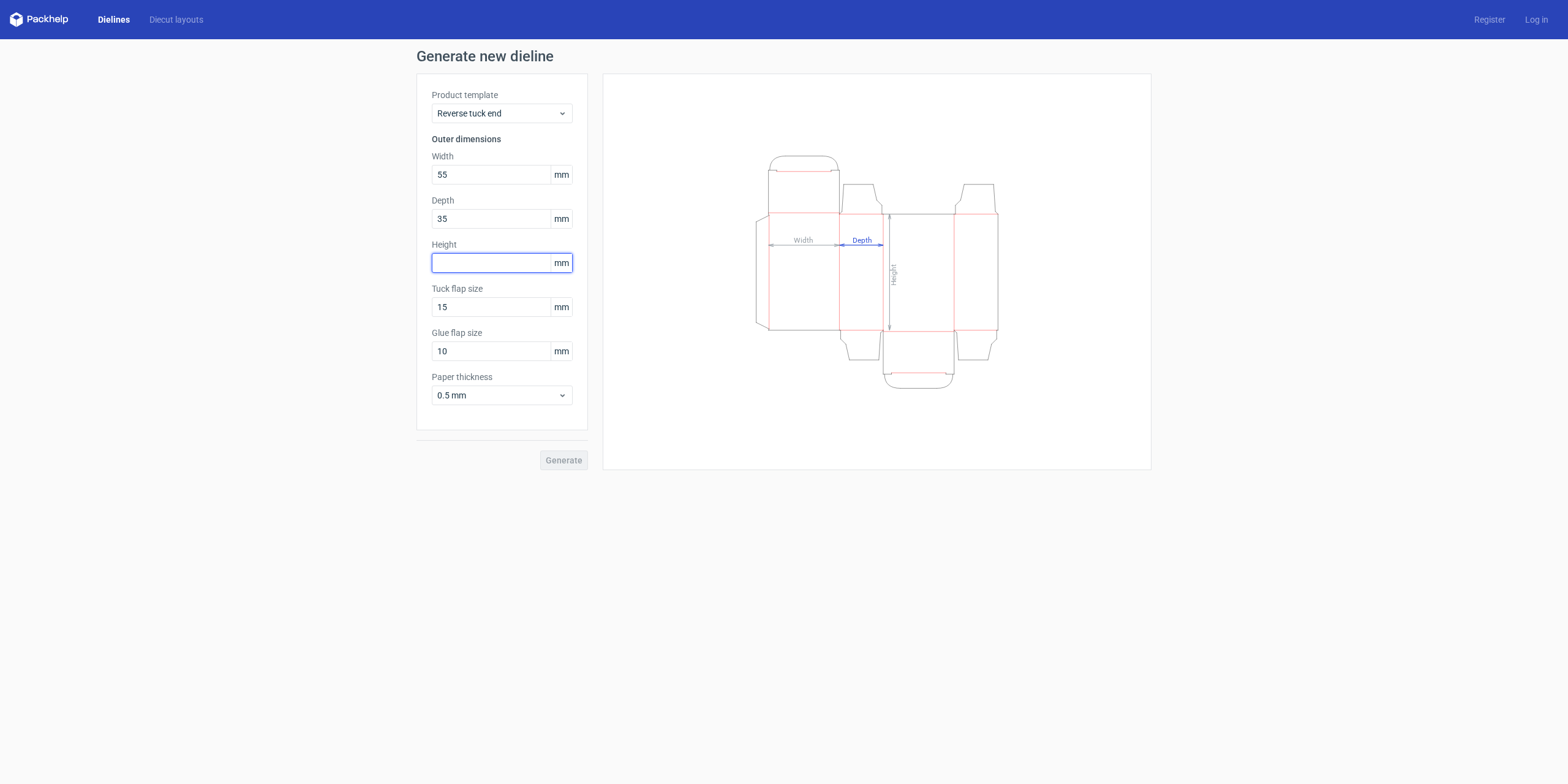
click at [487, 262] on input "text" at bounding box center [502, 263] width 141 height 20
click at [481, 306] on input "15" at bounding box center [502, 307] width 141 height 20
click at [485, 350] on input "10" at bounding box center [502, 351] width 141 height 20
click at [560, 391] on icon at bounding box center [563, 395] width 9 height 10
click at [471, 442] on div "0.5 mm" at bounding box center [502, 442] width 131 height 20
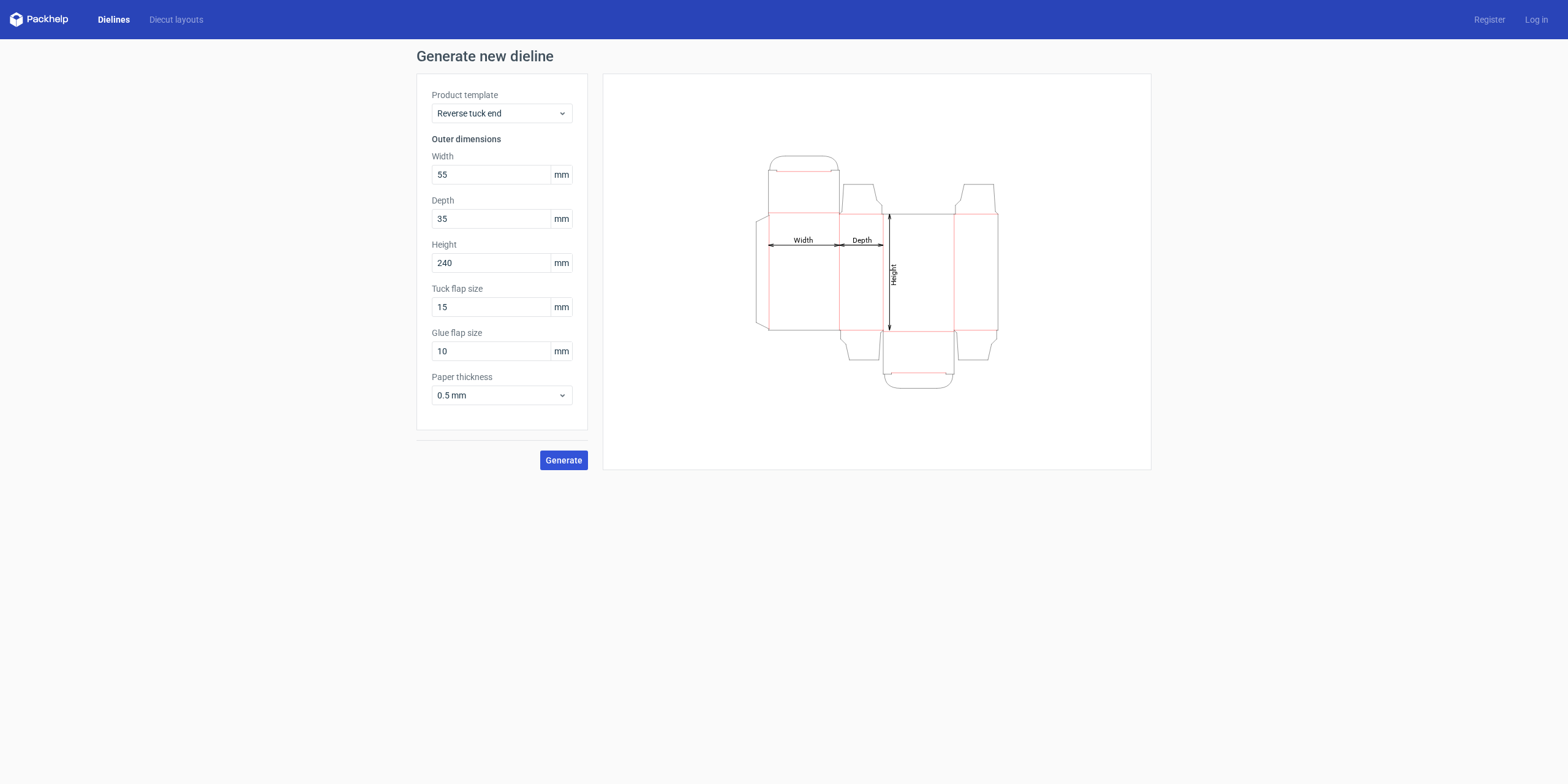
click at [565, 458] on span "Generate" at bounding box center [564, 460] width 37 height 9
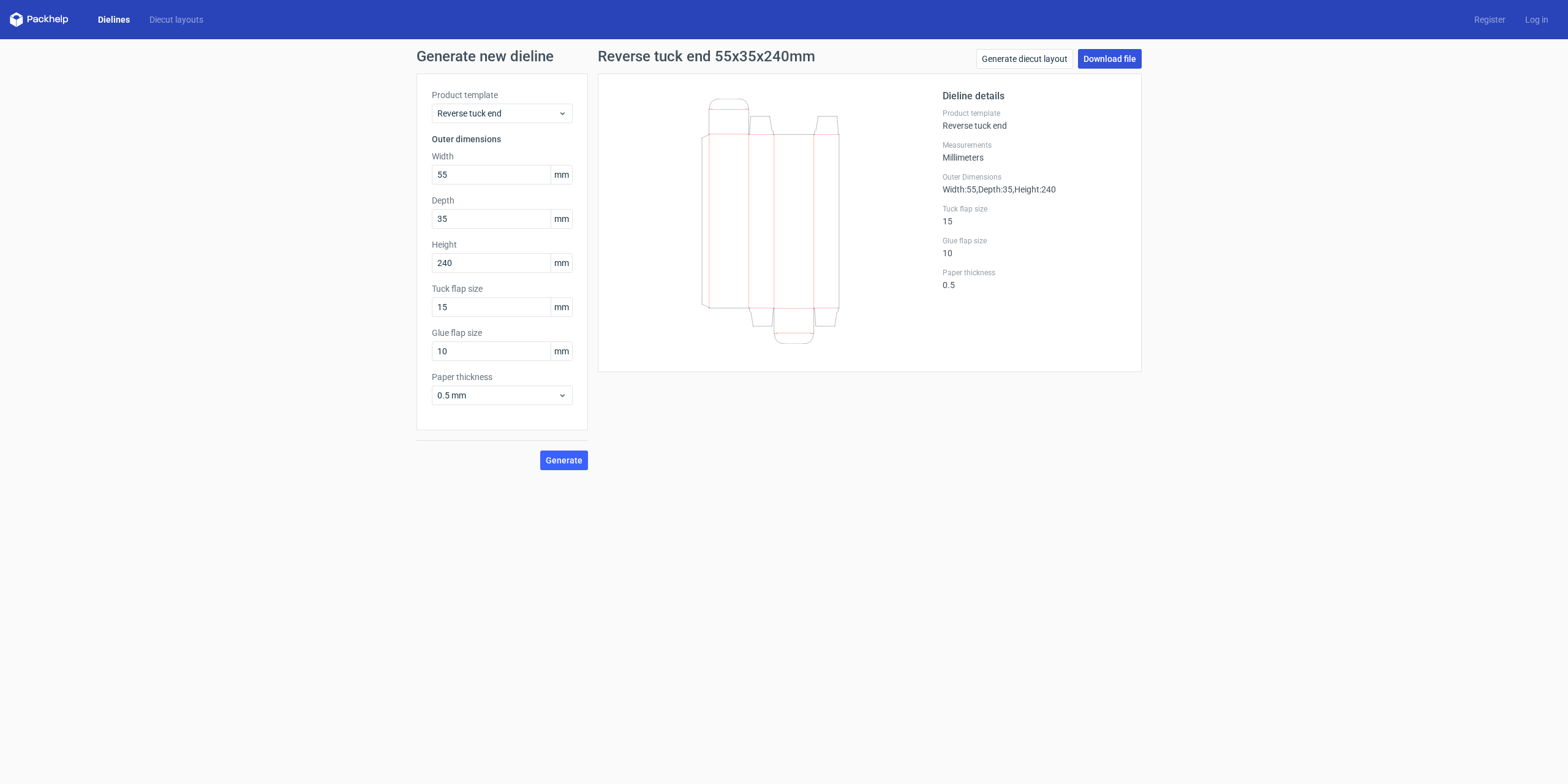
click at [1124, 57] on link "Download file" at bounding box center [1110, 59] width 64 height 20
click at [446, 264] on input "240" at bounding box center [502, 263] width 141 height 20
type input "290"
click at [460, 501] on form "Generate new dieline Product template Reverse tuck end Outer dimensions Width 5…" at bounding box center [784, 412] width 1568 height 745
click at [562, 462] on span "Generate" at bounding box center [564, 460] width 37 height 9
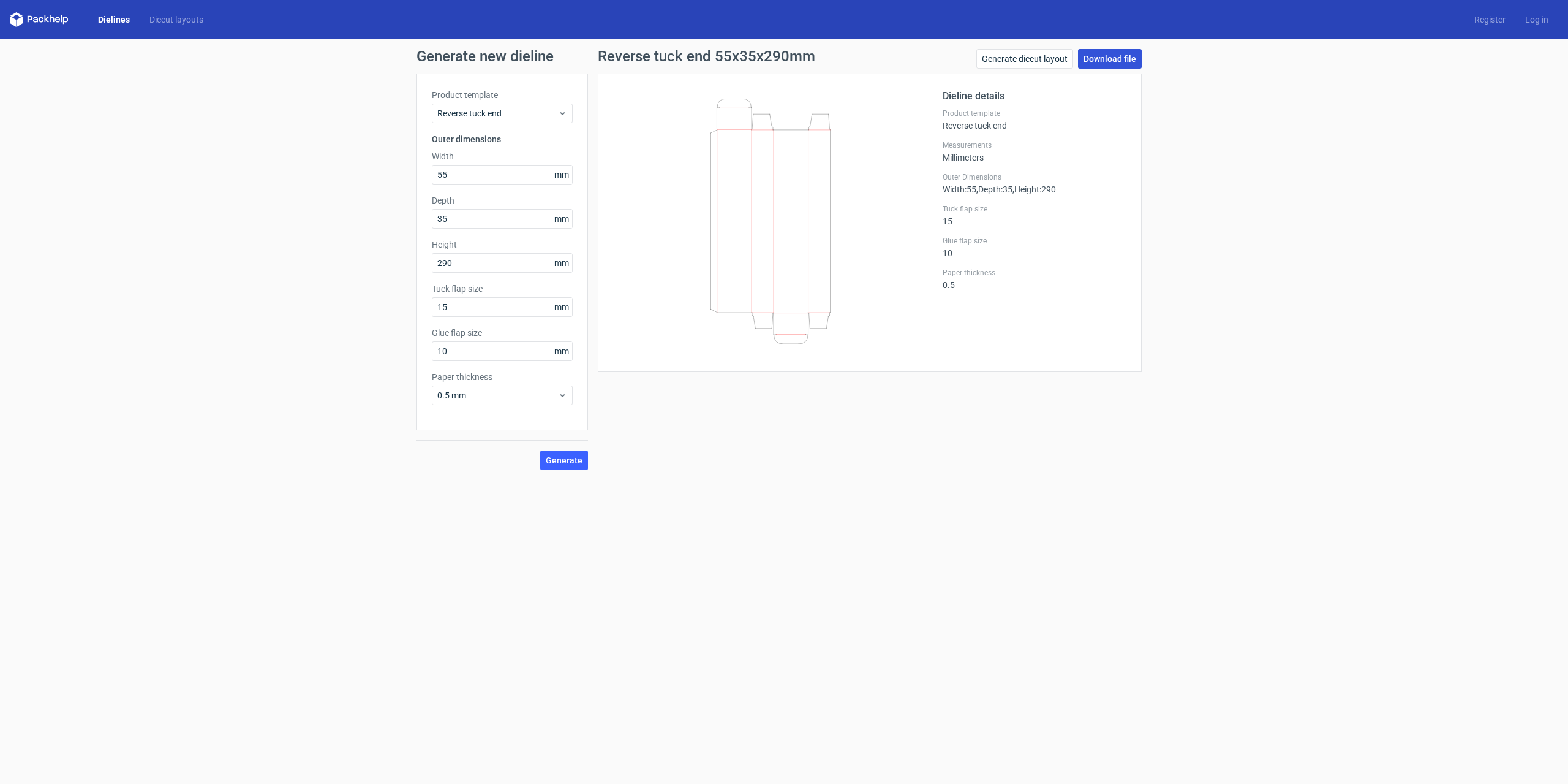
click at [1109, 59] on link "Download file" at bounding box center [1110, 59] width 64 height 20
